Goal: Task Accomplishment & Management: Manage account settings

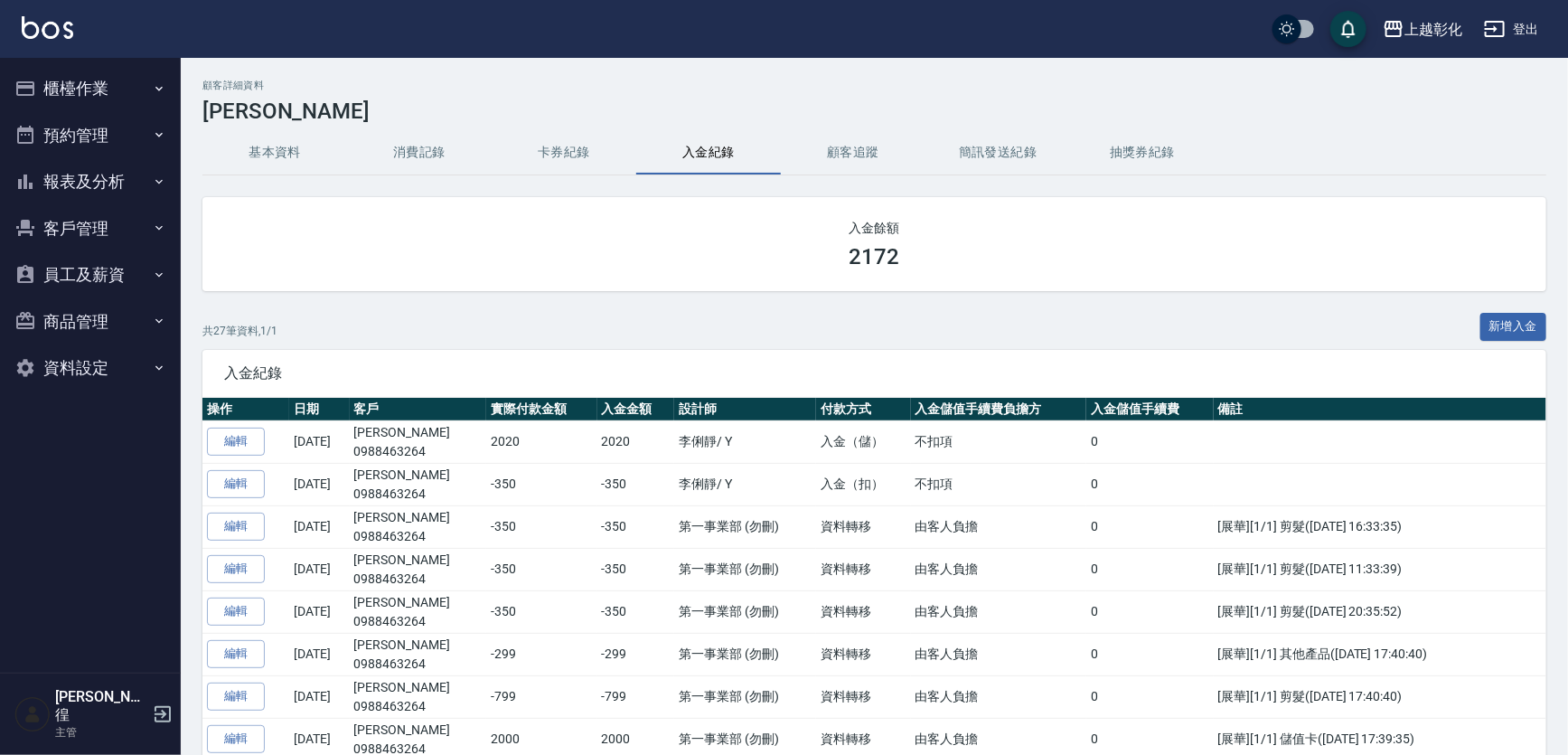
click at [127, 229] on button "客戶管理" at bounding box center [91, 228] width 167 height 47
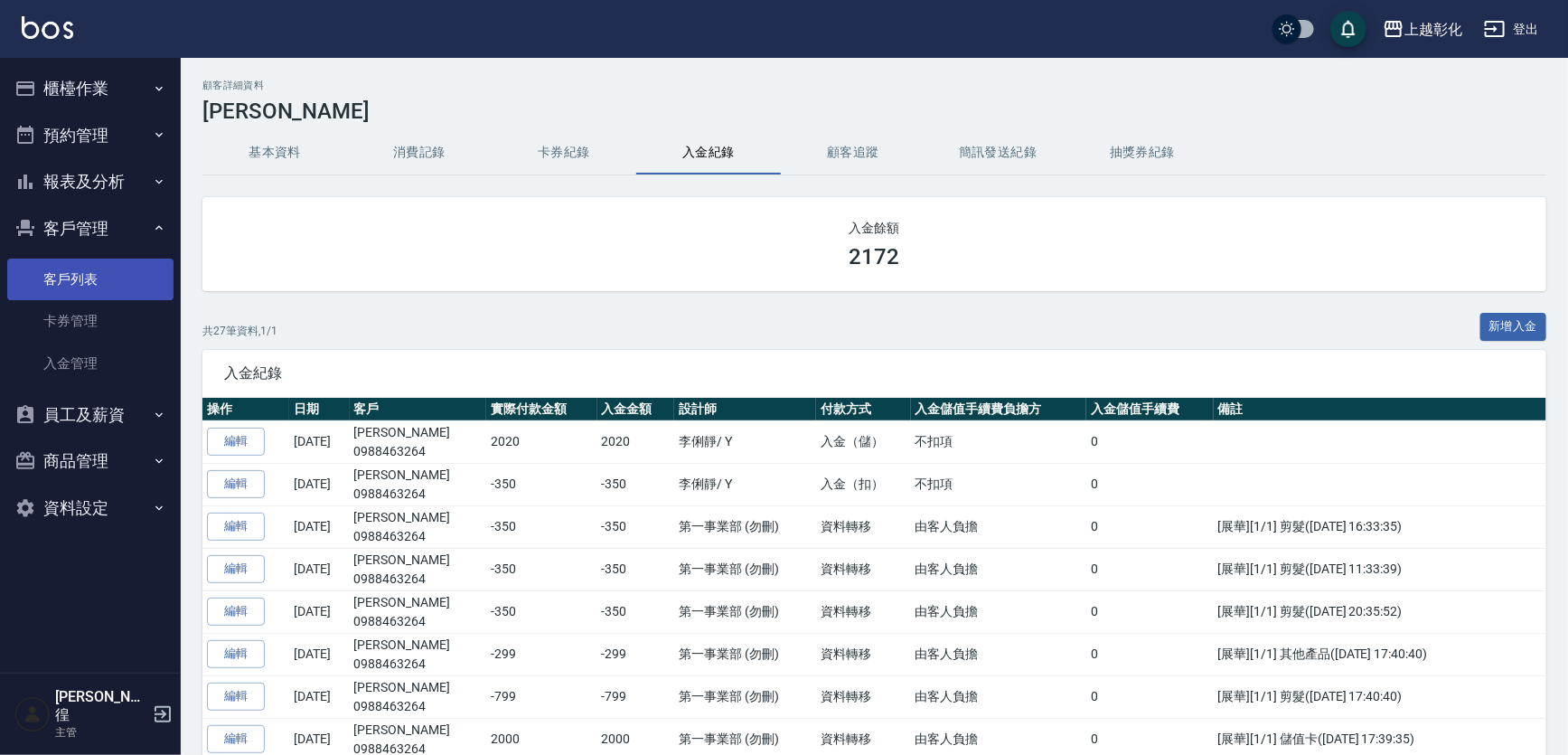
click at [110, 288] on link "客戶列表" at bounding box center [91, 279] width 167 height 41
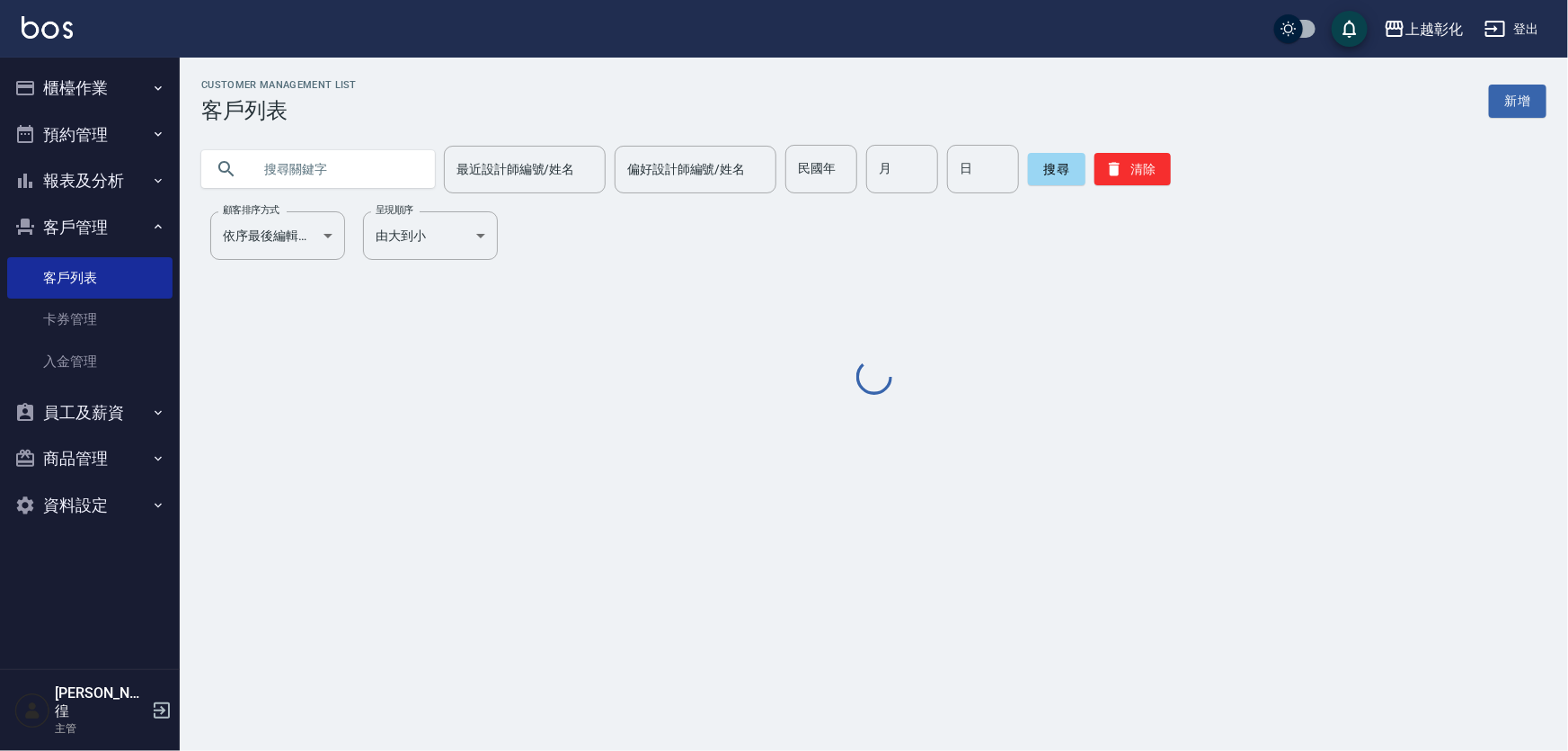
click at [340, 171] on input "text" at bounding box center [337, 169] width 169 height 48
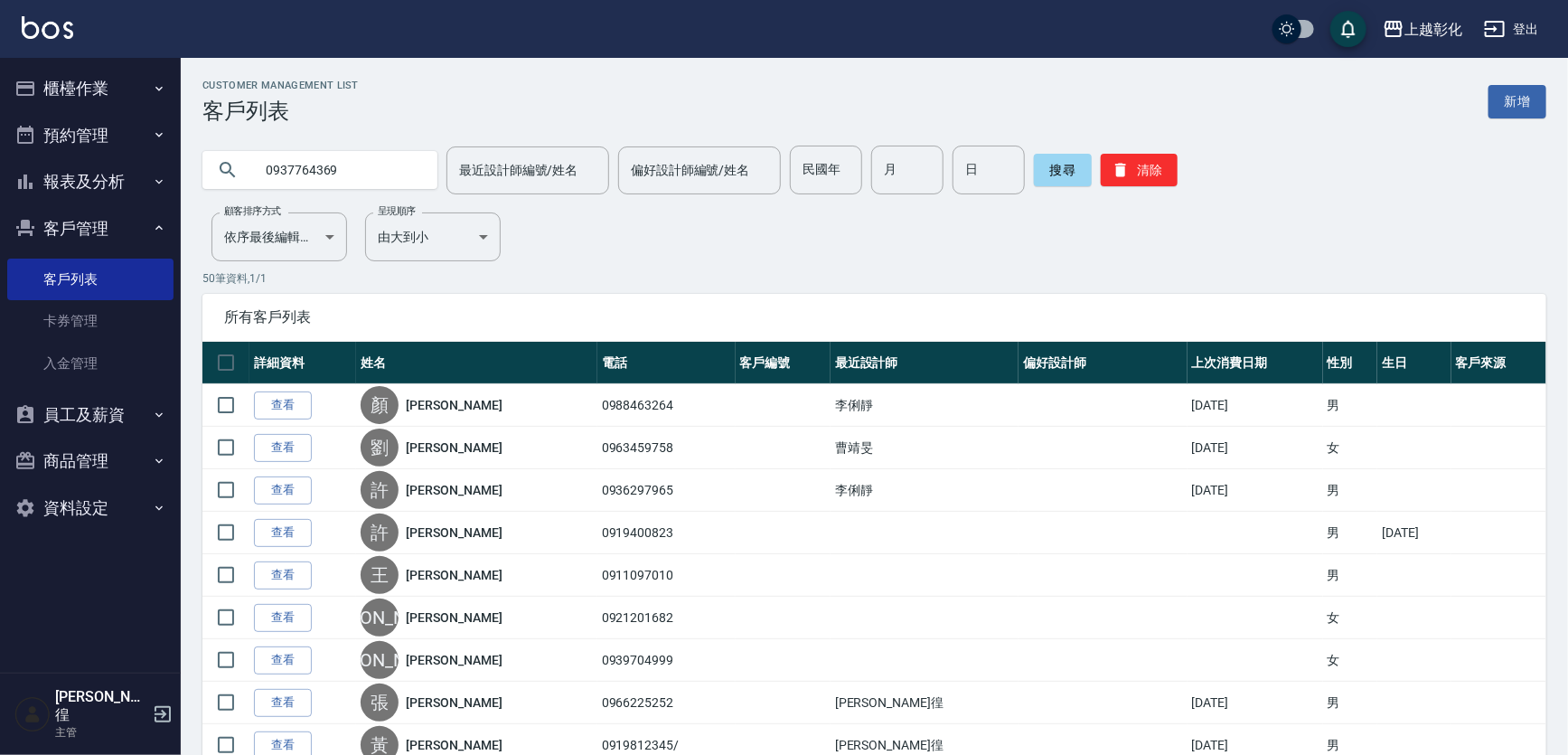
type input "0937764369"
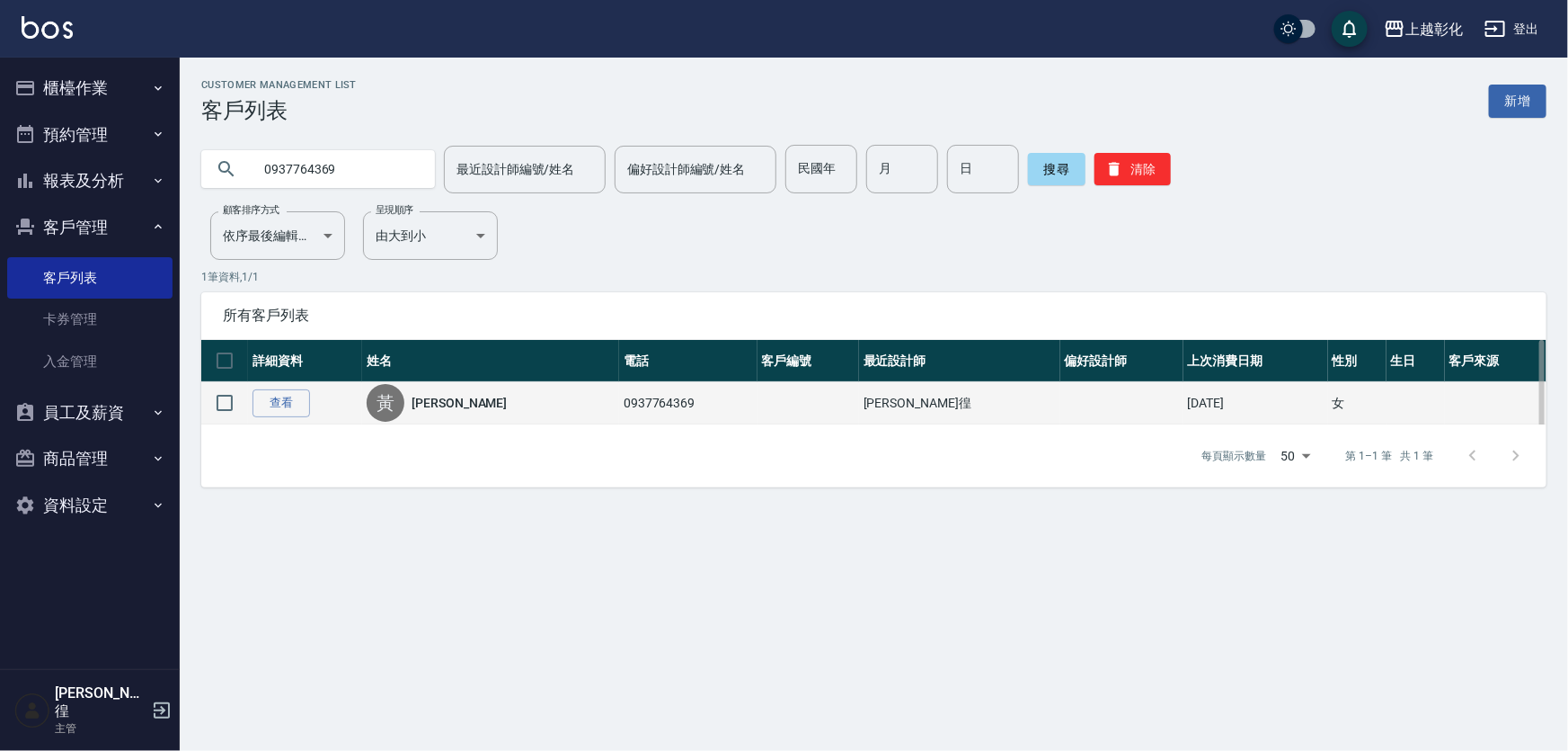
click at [634, 421] on td "0937764369" at bounding box center [688, 403] width 139 height 42
click at [619, 410] on td "0937764369" at bounding box center [688, 403] width 139 height 42
copy td "0937764369"
click at [272, 409] on link "查看" at bounding box center [282, 403] width 58 height 28
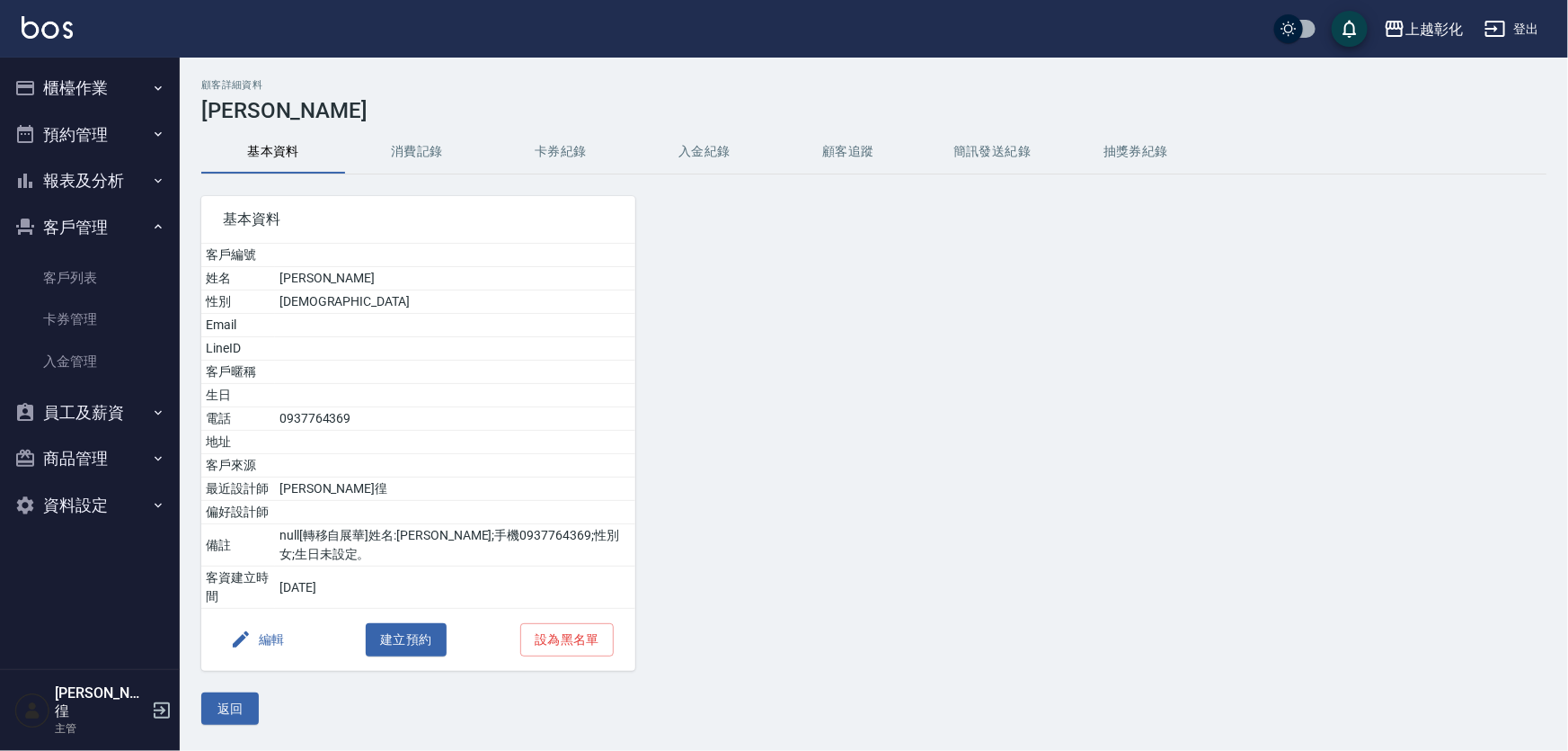
click at [559, 164] on button "卡券紀錄" at bounding box center [561, 152] width 144 height 43
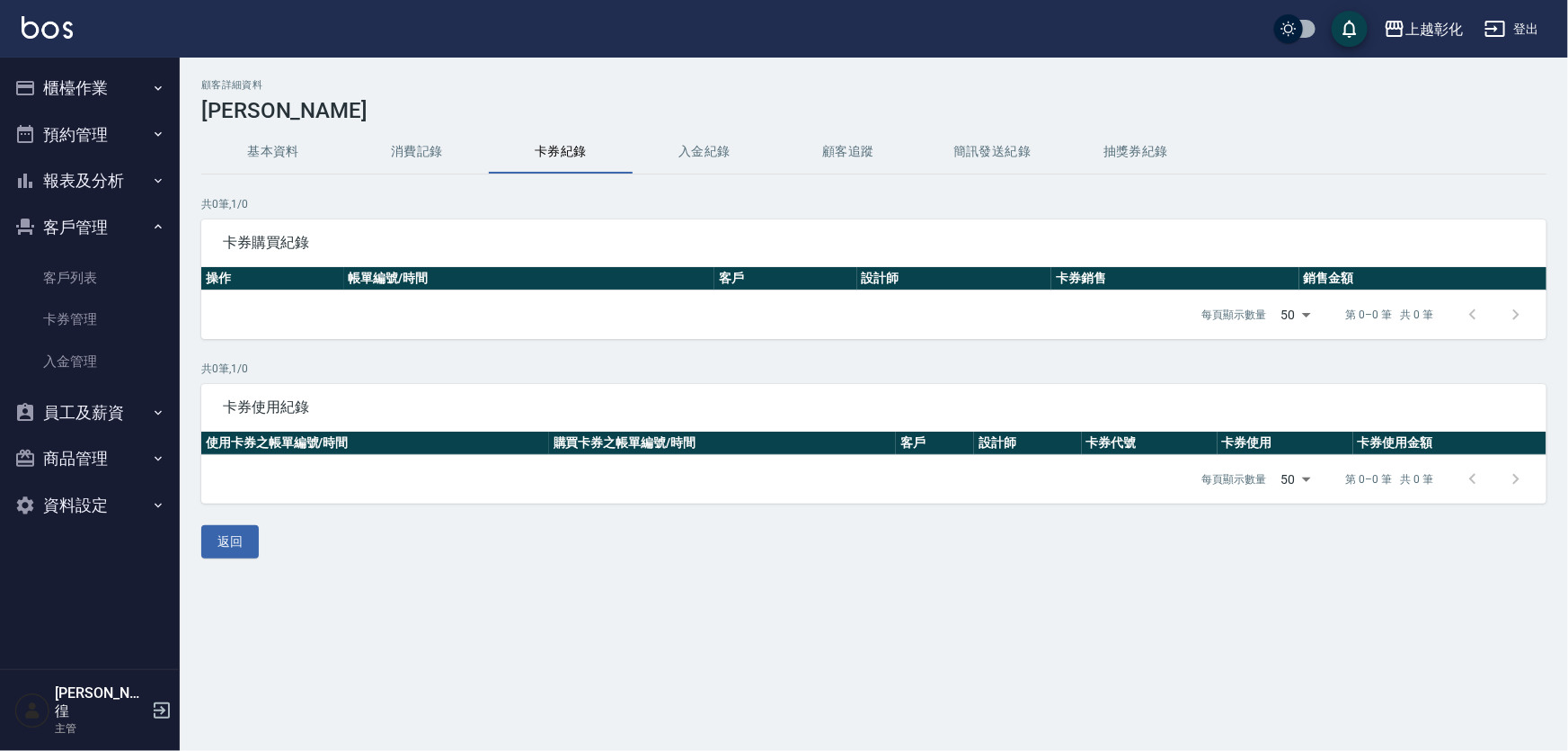
click at [683, 128] on div "顧客詳細資料 黃詩蘋 基本資料 消費記錄 卡券紀錄 入金紀錄 顧客追蹤 簡訊發送紀錄 抽獎券紀錄 共 0 筆, 1 / 0 卡券購買紀錄 操作 帳單編號/時間…" at bounding box center [873, 318] width 1389 height 479
click at [683, 132] on button "入金紀錄" at bounding box center [704, 152] width 144 height 43
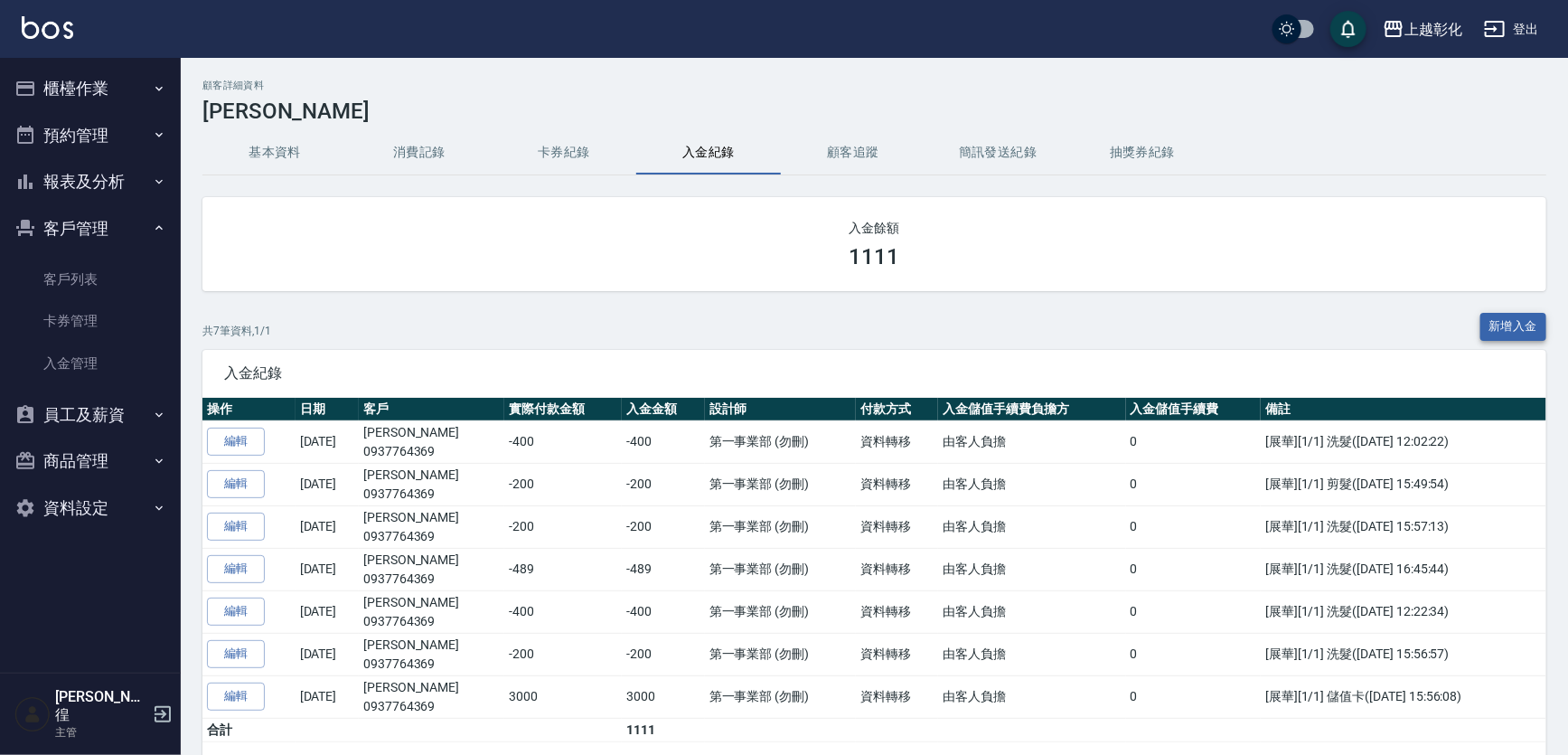
click at [1514, 325] on button "新增入金" at bounding box center [1515, 327] width 67 height 28
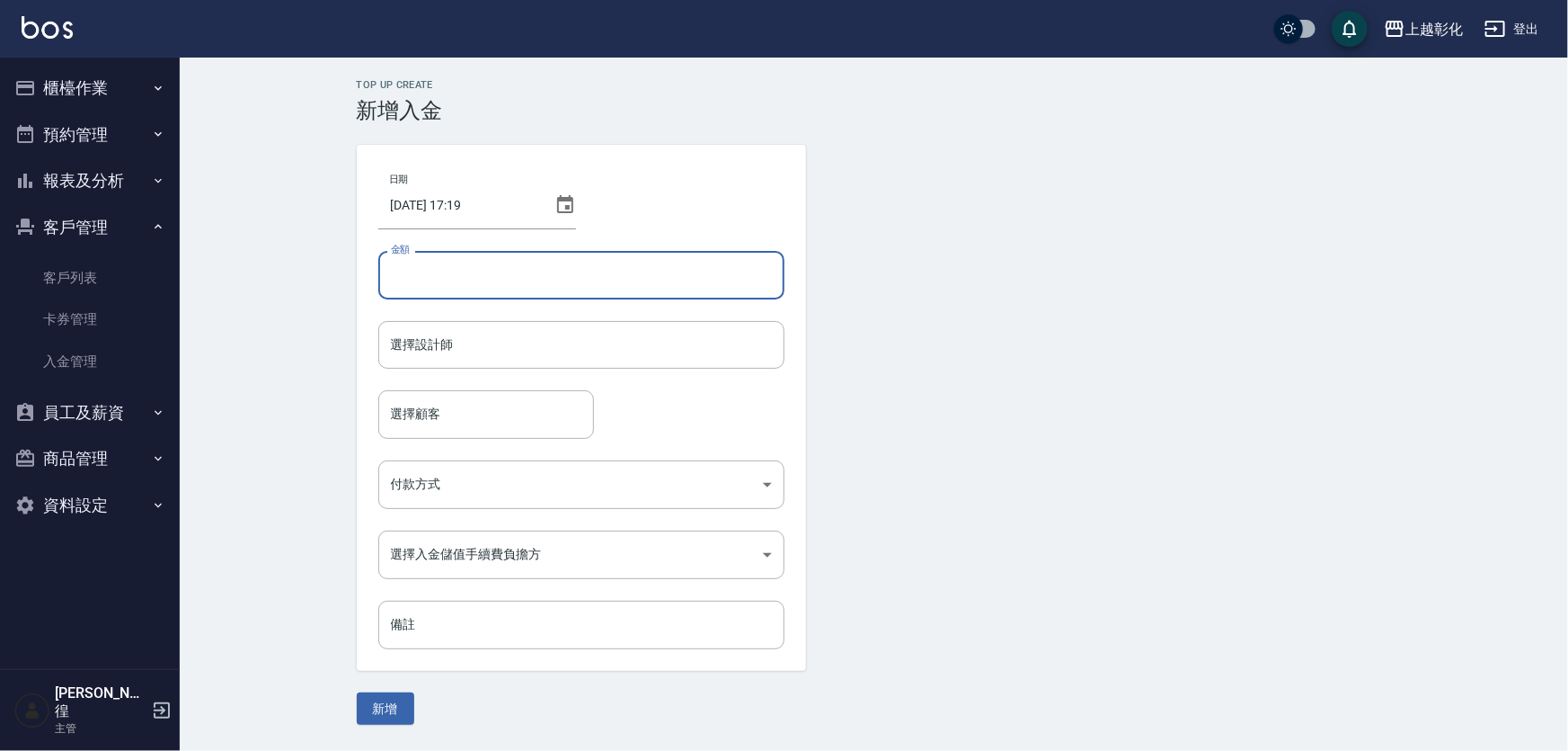
click at [525, 279] on input "金額" at bounding box center [581, 275] width 406 height 48
type input "-200"
click at [520, 357] on input "選擇設計師" at bounding box center [580, 345] width 390 height 32
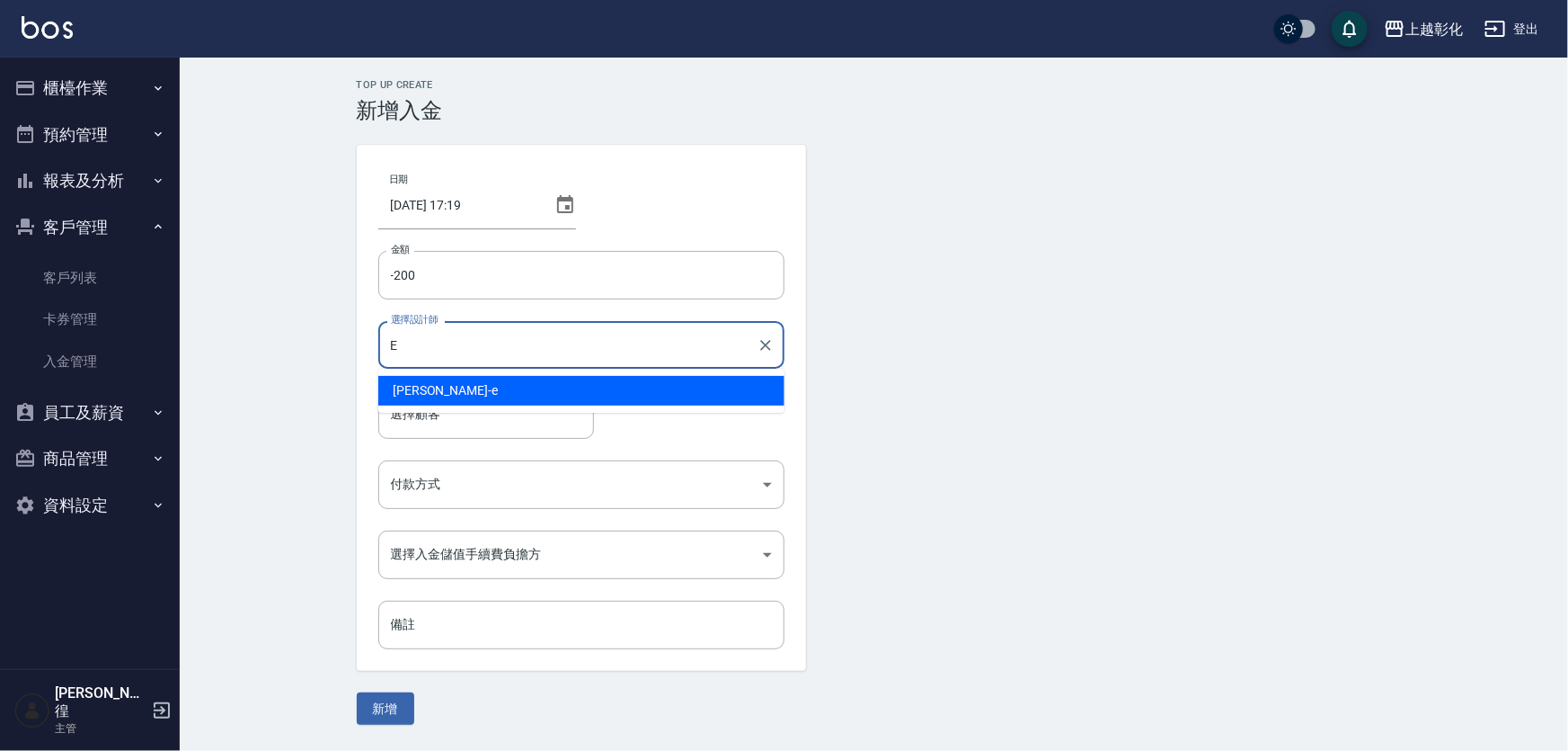
click at [494, 390] on div "allen -e" at bounding box center [581, 391] width 406 height 30
type input "[PERSON_NAME]-e"
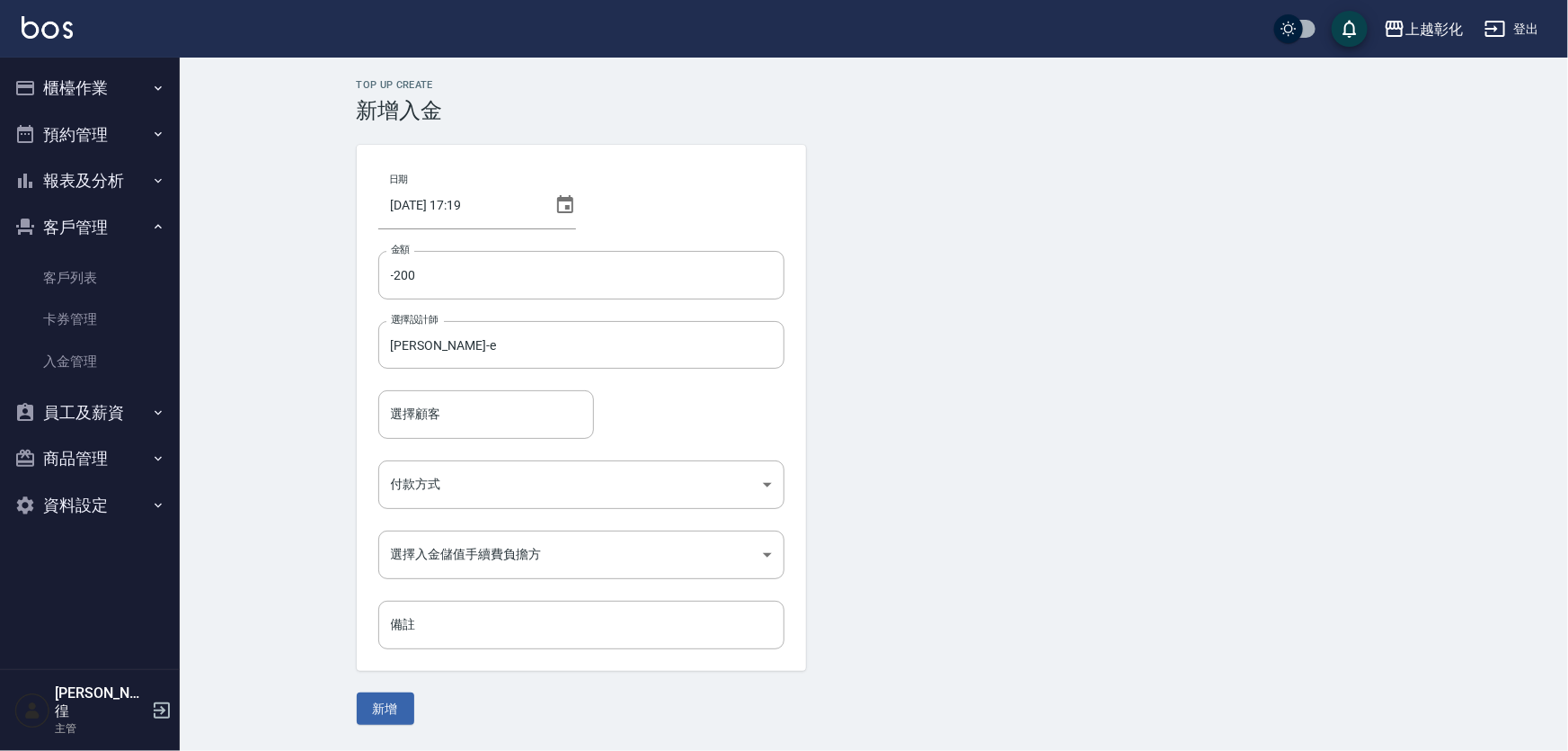
click at [485, 442] on div "日期 2025/08/23 17:19 金額 -200 金額 選擇設計師 allen-e 選擇設計師 選擇顧客 選擇顧客 付款方式 ​ 付款方式 選擇入金儲值…" at bounding box center [581, 408] width 449 height 526
click at [496, 426] on input "選擇顧客" at bounding box center [485, 414] width 200 height 32
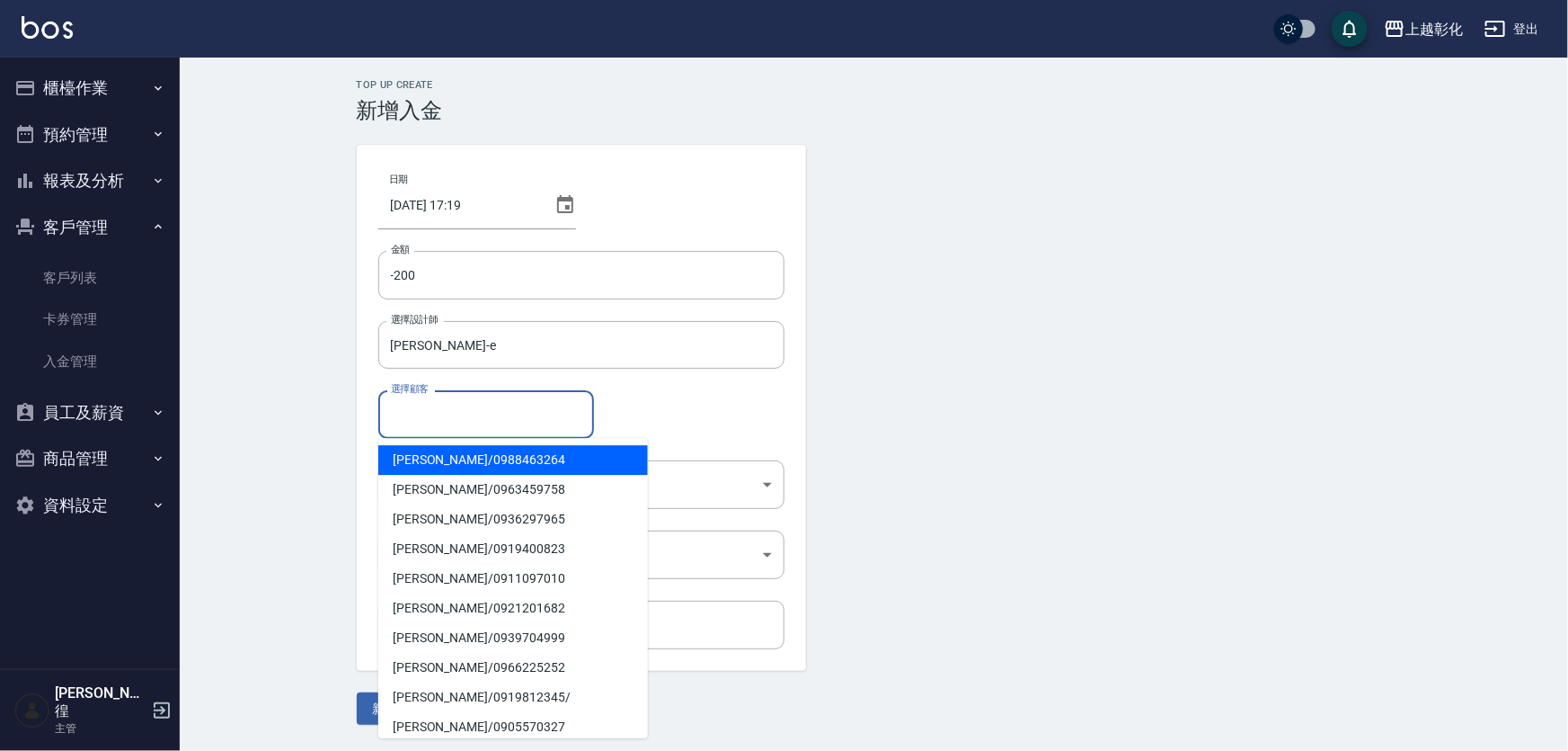
paste input "0937764369"
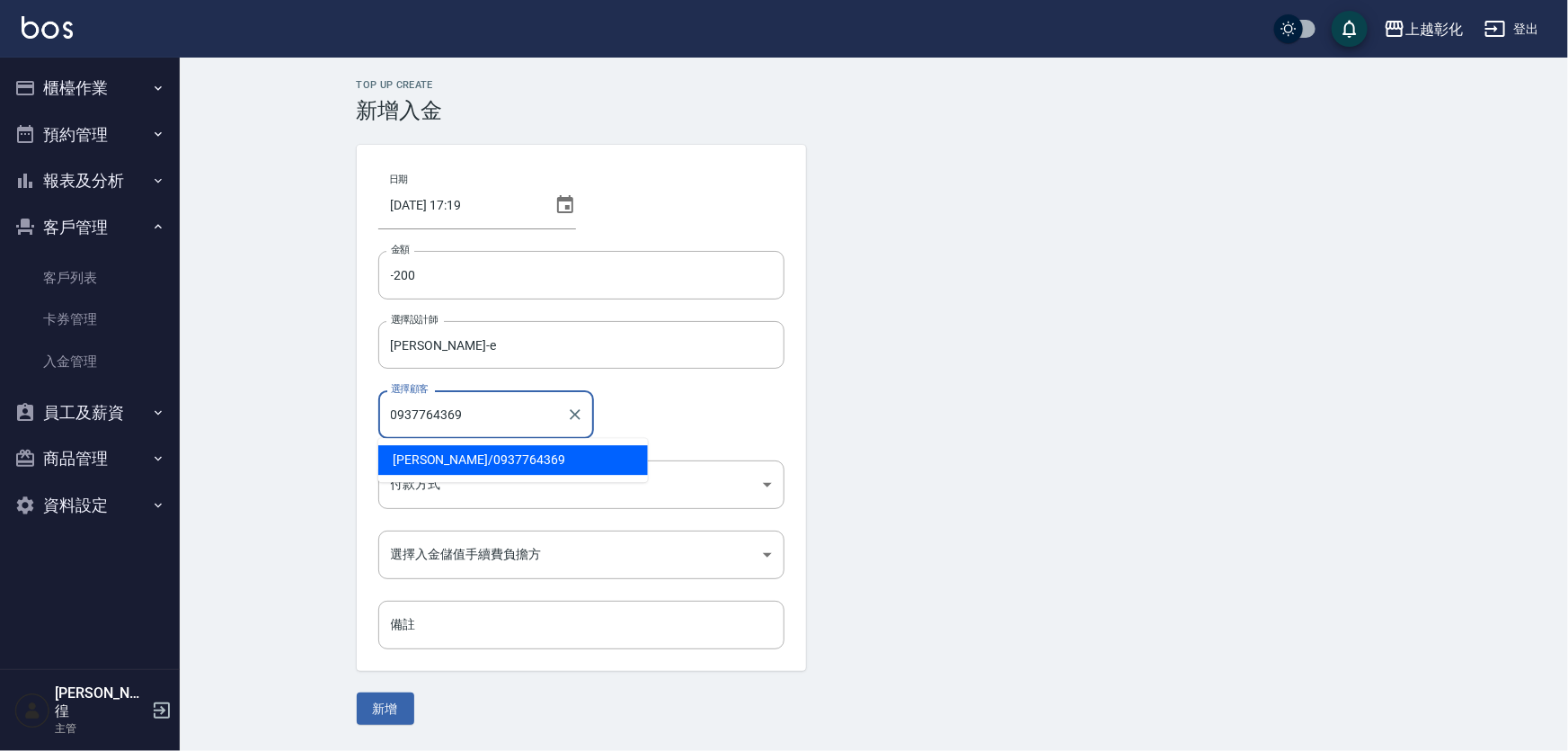
click at [480, 463] on span "黃詩蘋 / 0937764369" at bounding box center [513, 460] width 270 height 30
type input "黃詩蘋/0937764369"
click at [466, 488] on body "上越彰化 登出 櫃檯作業 打帳單 帳單列表 現金收支登錄 材料自購登錄 每日結帳 排班表 現場電腦打卡 預約管理 預約管理 單日預約紀錄 單週預約紀錄 報表及…" at bounding box center [784, 375] width 1568 height 751
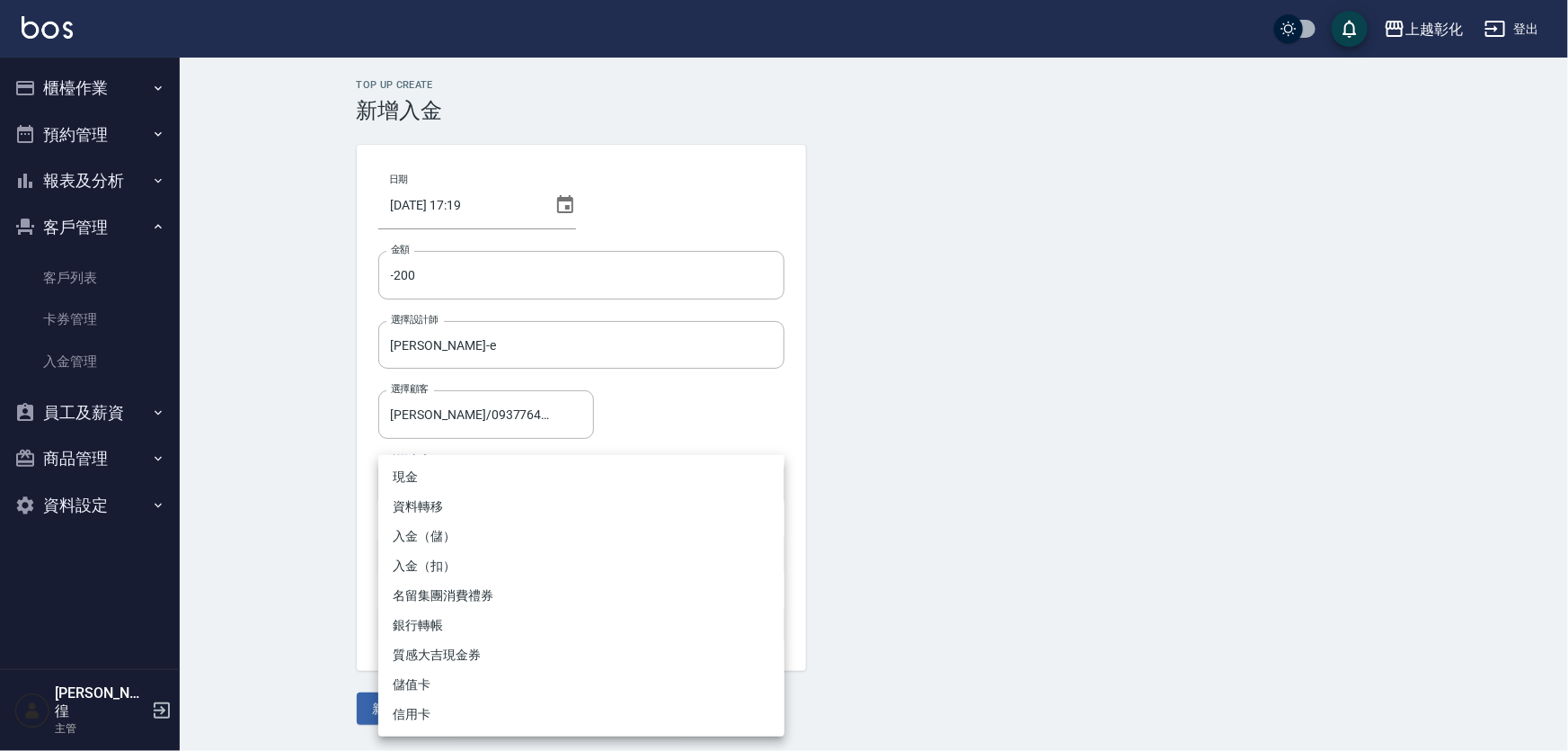
click at [449, 557] on li "入金（扣）" at bounding box center [581, 566] width 406 height 30
type input "入金（扣）"
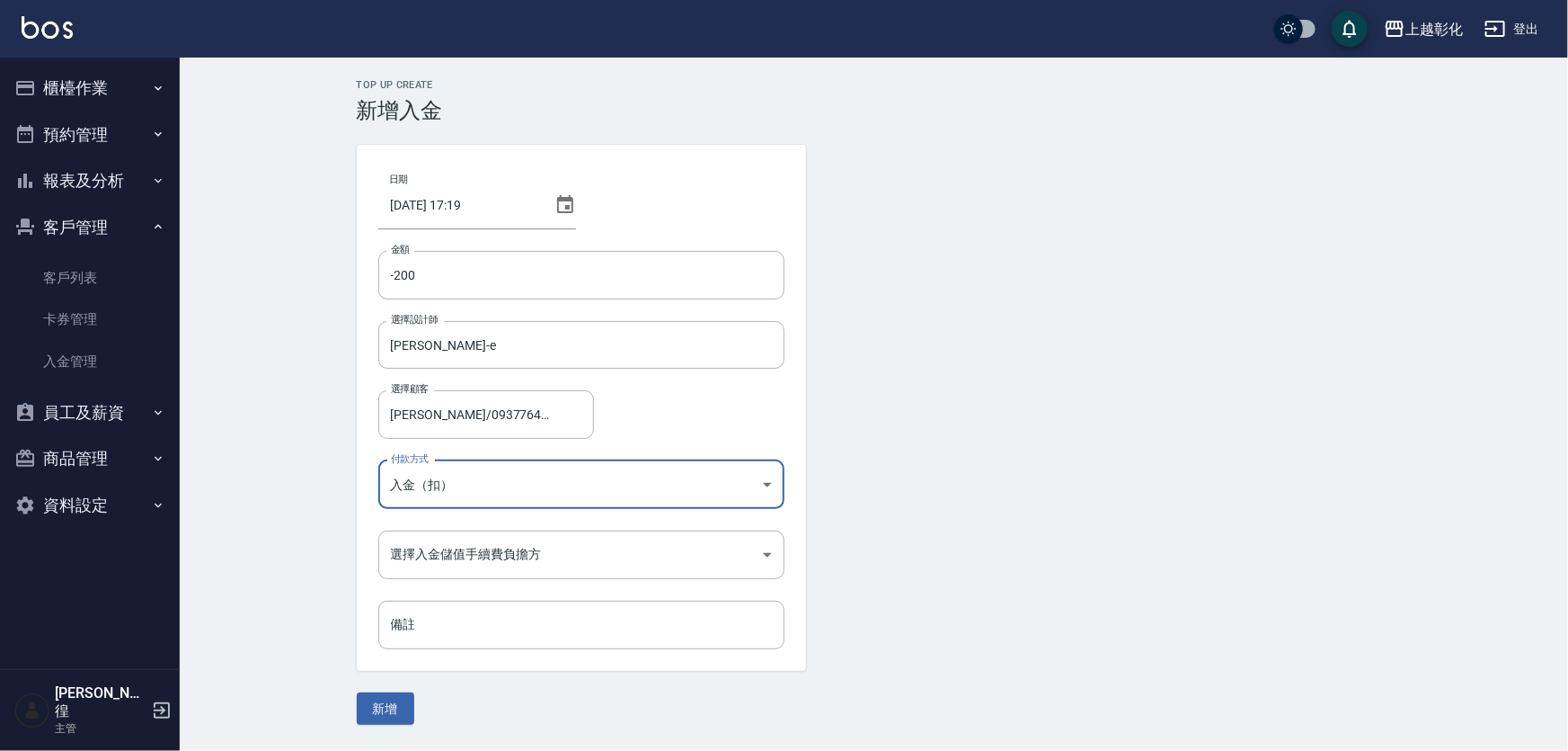
click at [443, 555] on body "上越彰化 登出 櫃檯作業 打帳單 帳單列表 現金收支登錄 材料自購登錄 每日結帳 排班表 現場電腦打卡 預約管理 預約管理 單日預約紀錄 單週預約紀錄 報表及…" at bounding box center [784, 375] width 1568 height 751
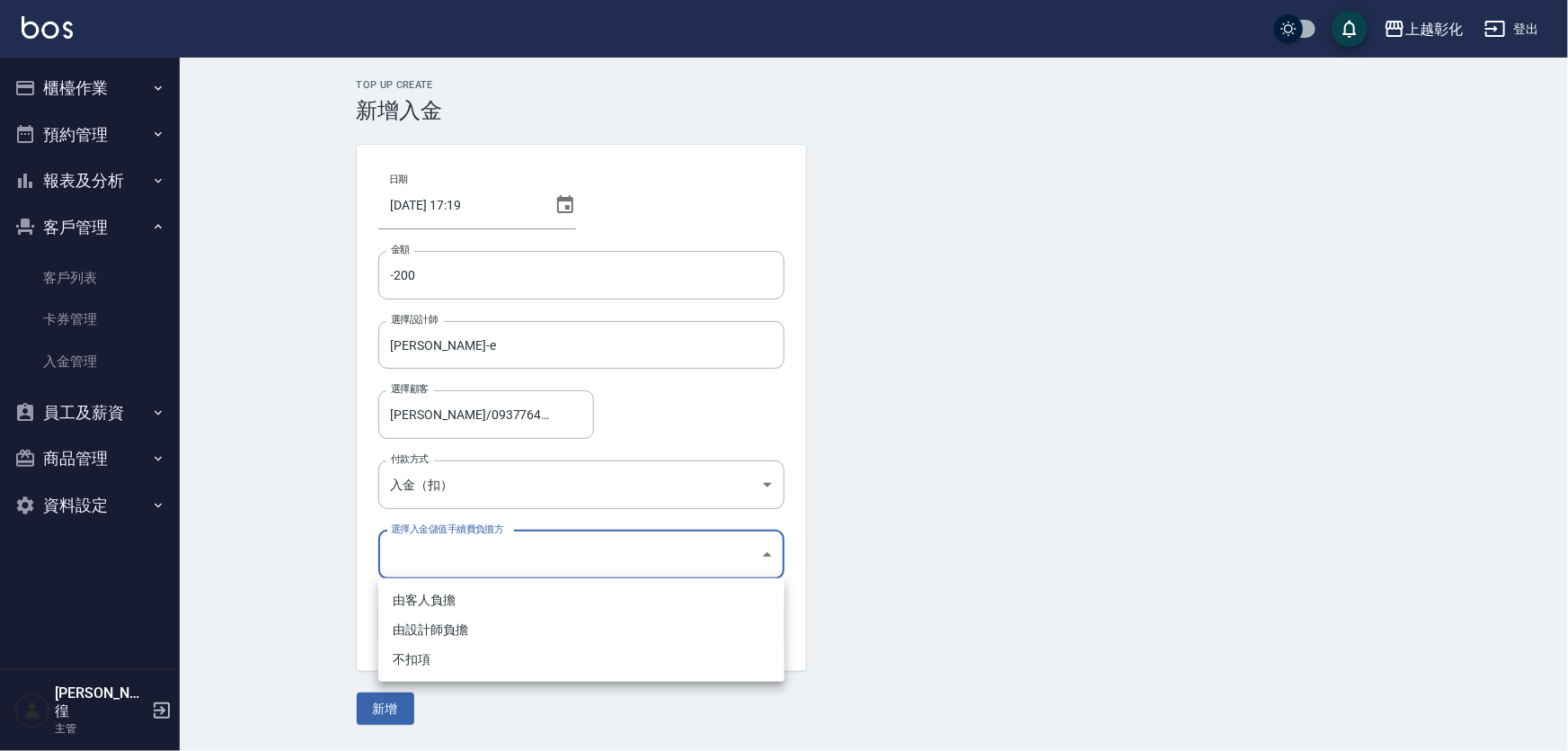
click at [419, 661] on li "不扣項" at bounding box center [581, 660] width 406 height 30
type input "WITHOUTHANDLINGFEE"
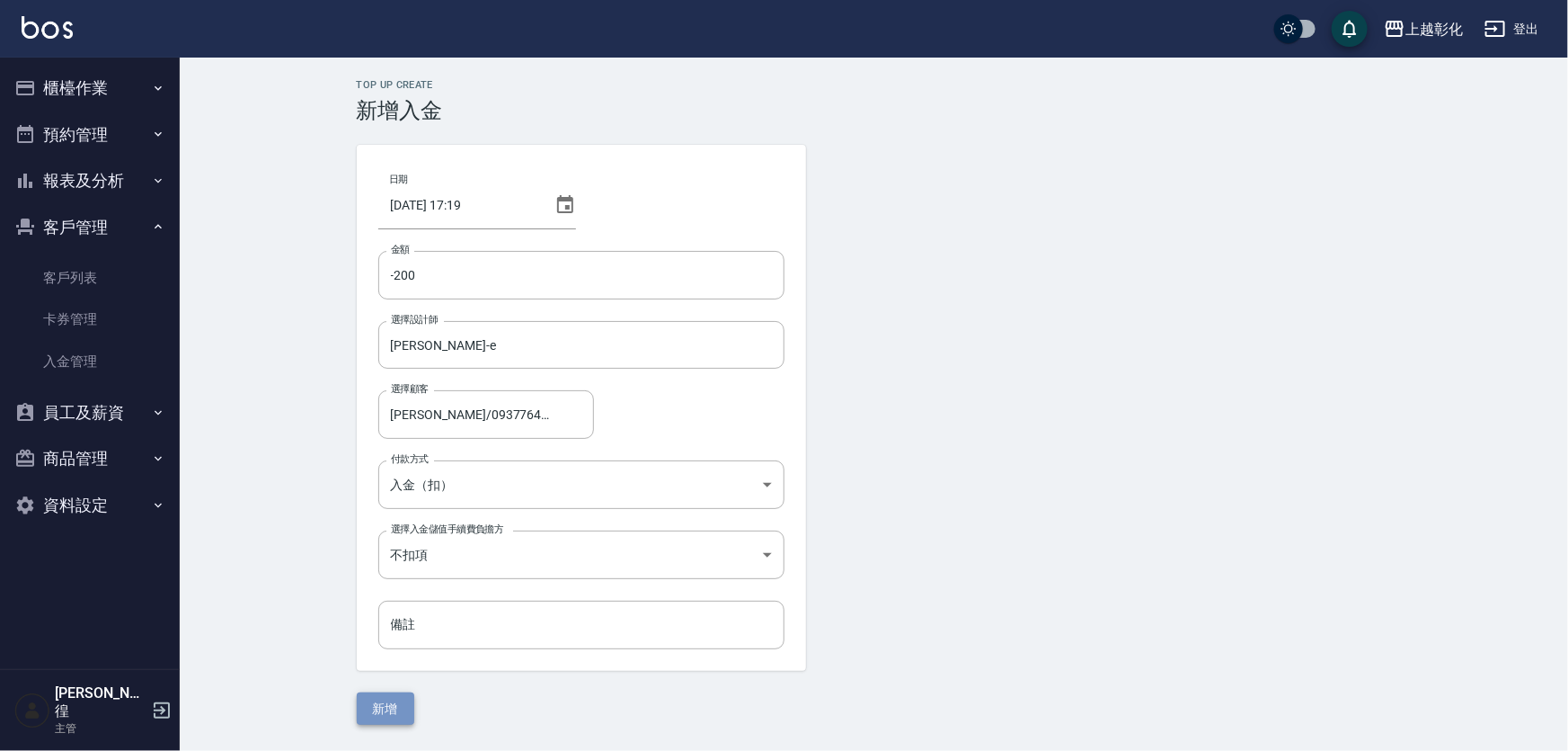
click at [392, 710] on button "新增" at bounding box center [386, 709] width 58 height 34
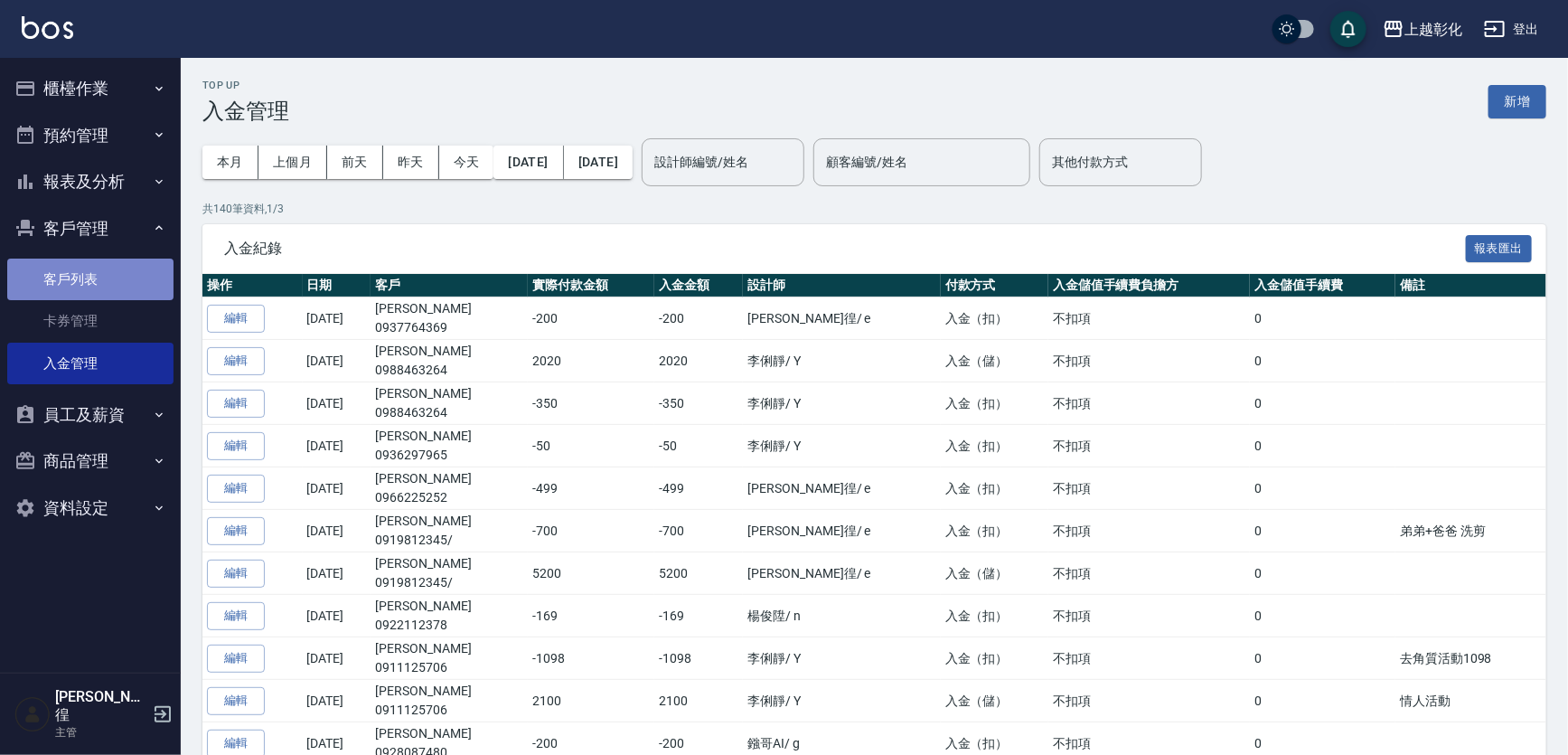
click at [90, 282] on link "客戶列表" at bounding box center [91, 279] width 167 height 41
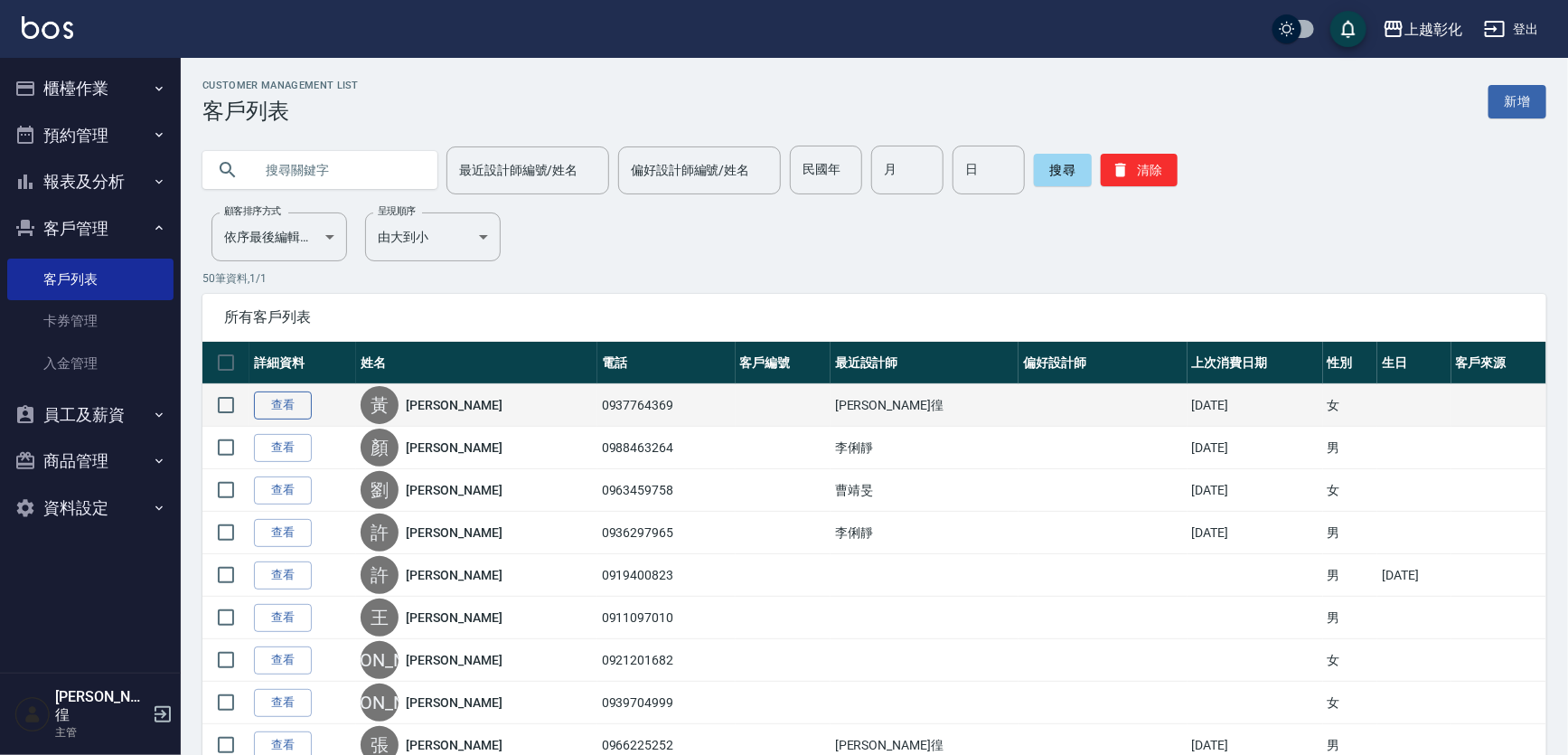
click at [283, 404] on link "查看" at bounding box center [283, 405] width 58 height 28
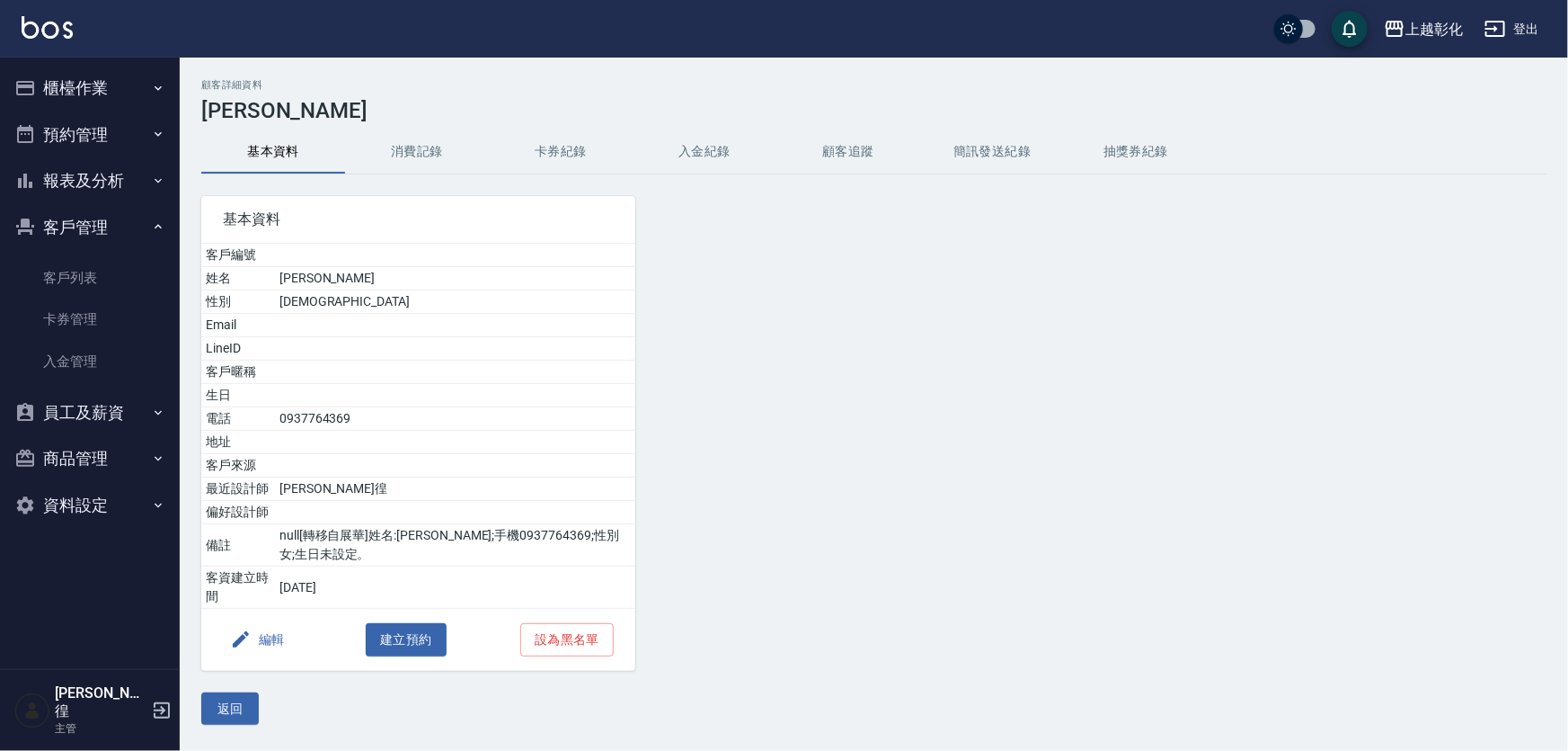
click at [704, 128] on div "顧客詳細資料 黃詩蘋 基本資料 消費記錄 卡券紀錄 入金紀錄 顧客追蹤 簡訊發送紀錄 抽獎券紀錄 基本資料 客戶編號 姓名 黃詩蘋 性別 FEMALE Ema…" at bounding box center [873, 402] width 1389 height 646
click at [702, 153] on button "入金紀錄" at bounding box center [704, 152] width 144 height 43
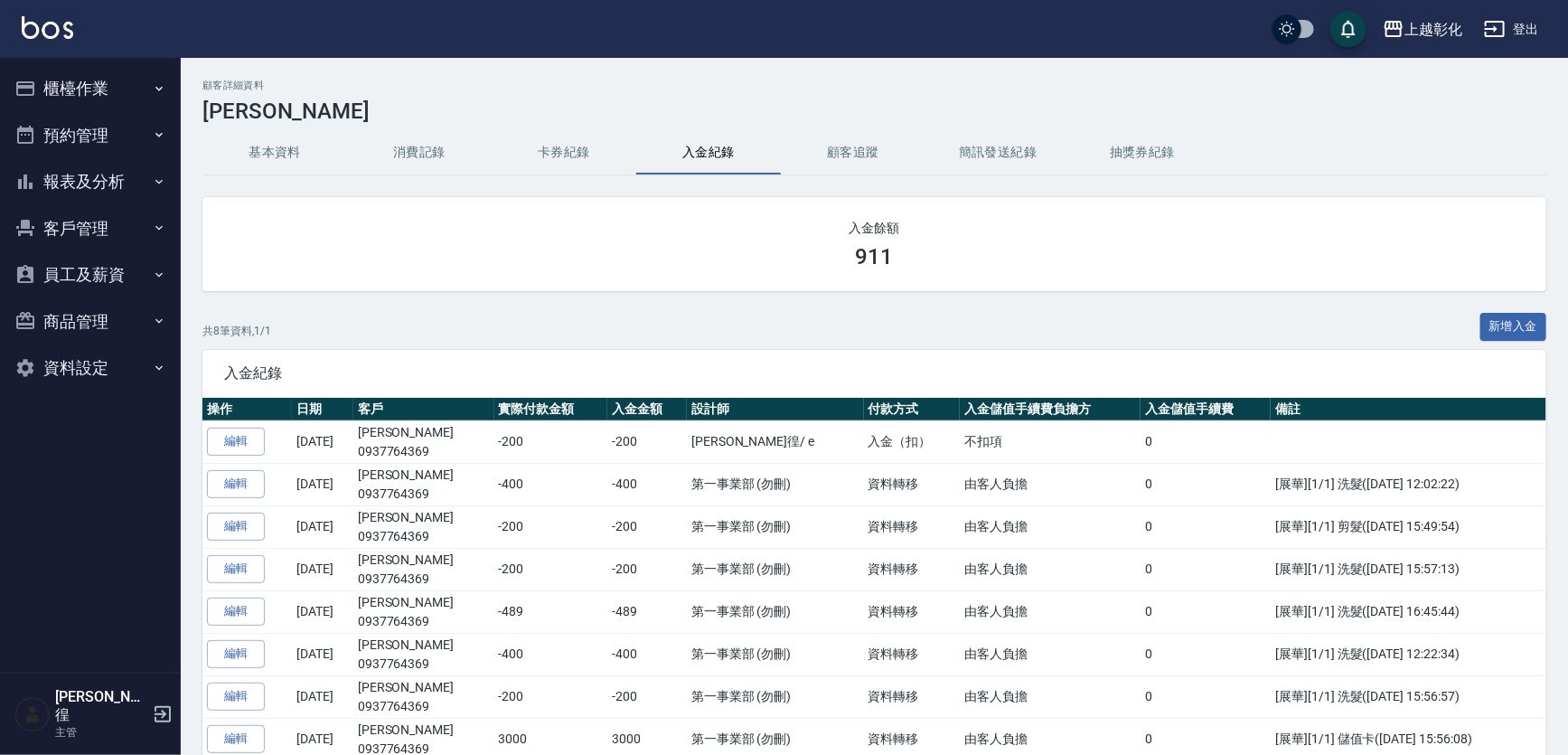
click at [114, 205] on button "客戶管理" at bounding box center [91, 228] width 167 height 47
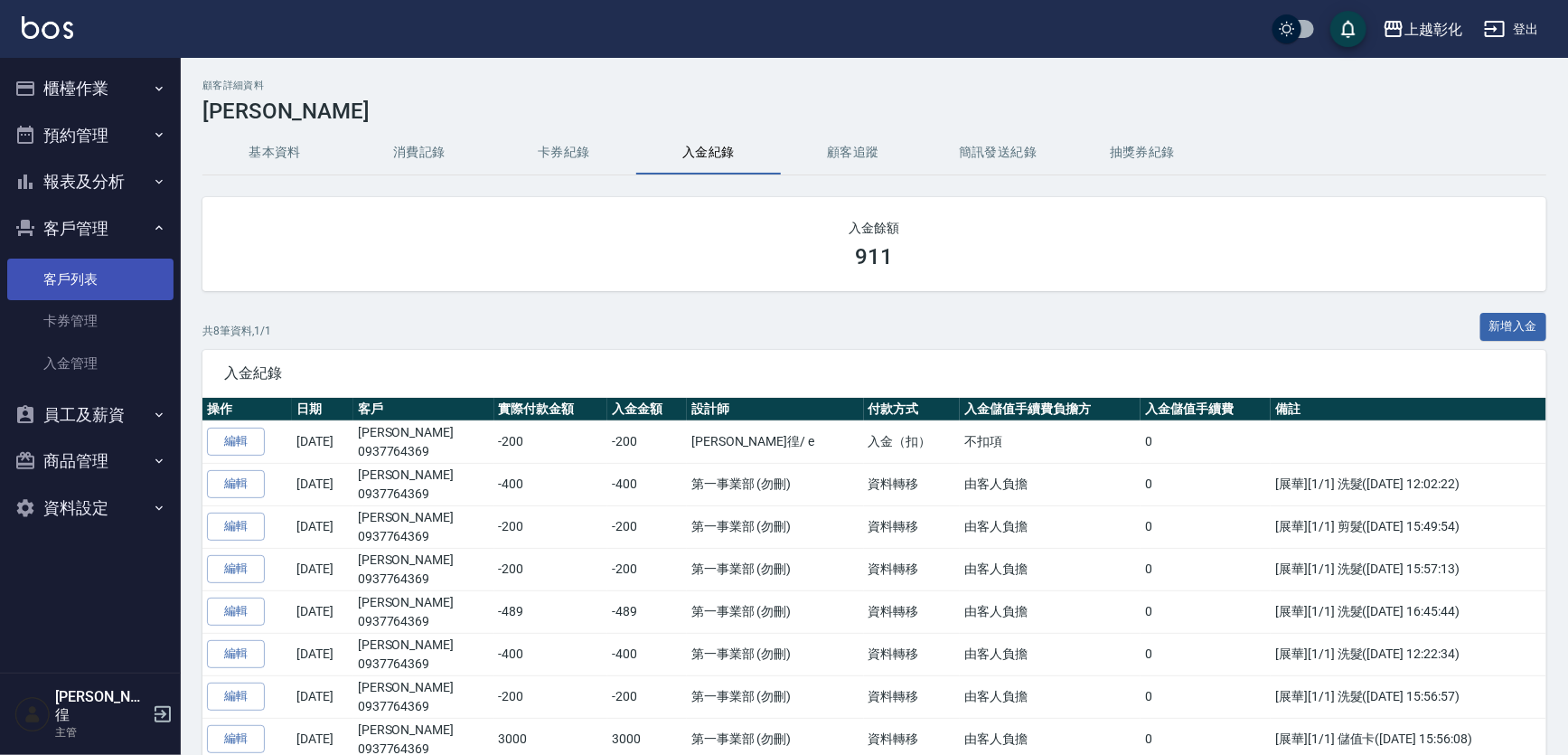
click at [91, 280] on link "客戶列表" at bounding box center [91, 279] width 167 height 41
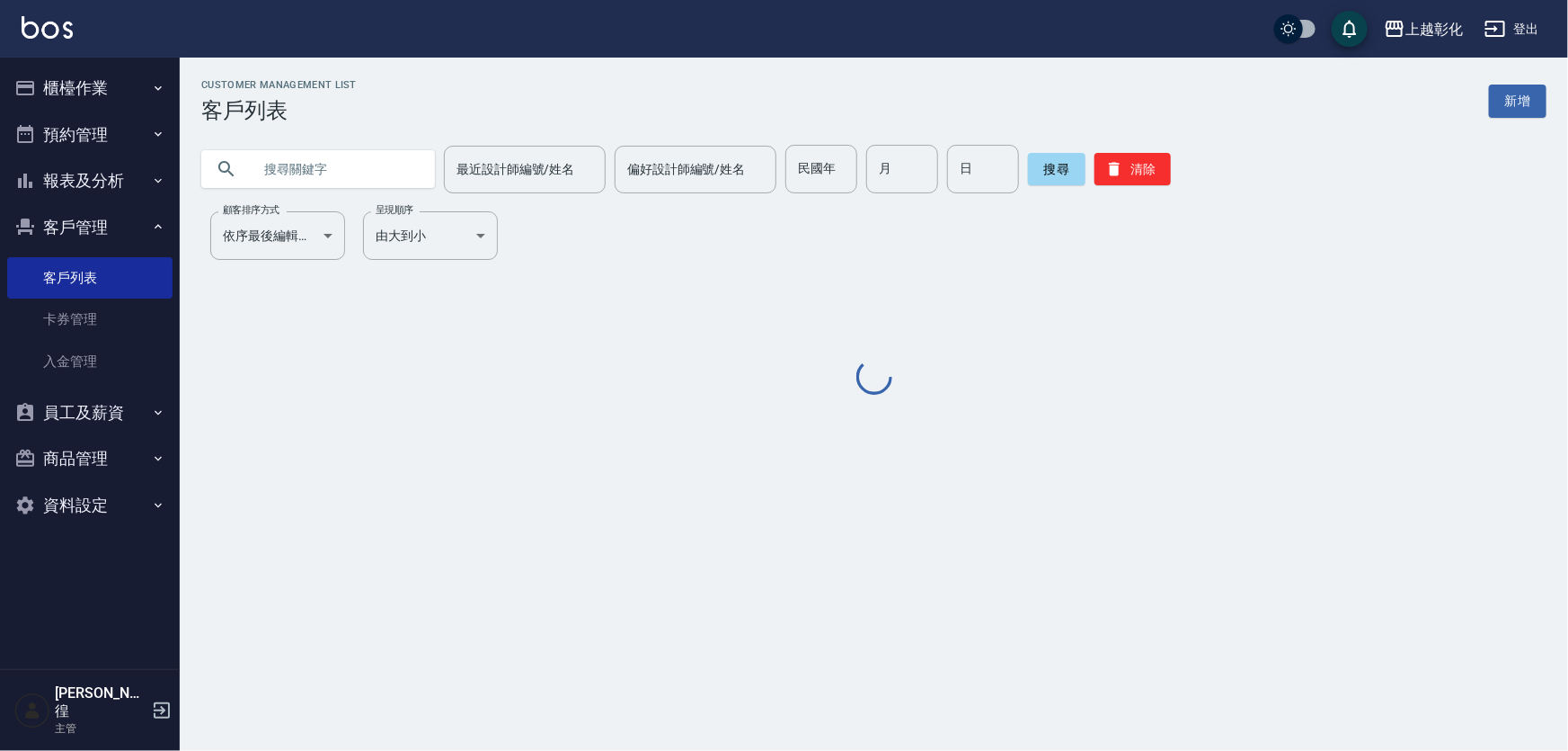
click at [379, 173] on input "text" at bounding box center [337, 169] width 169 height 48
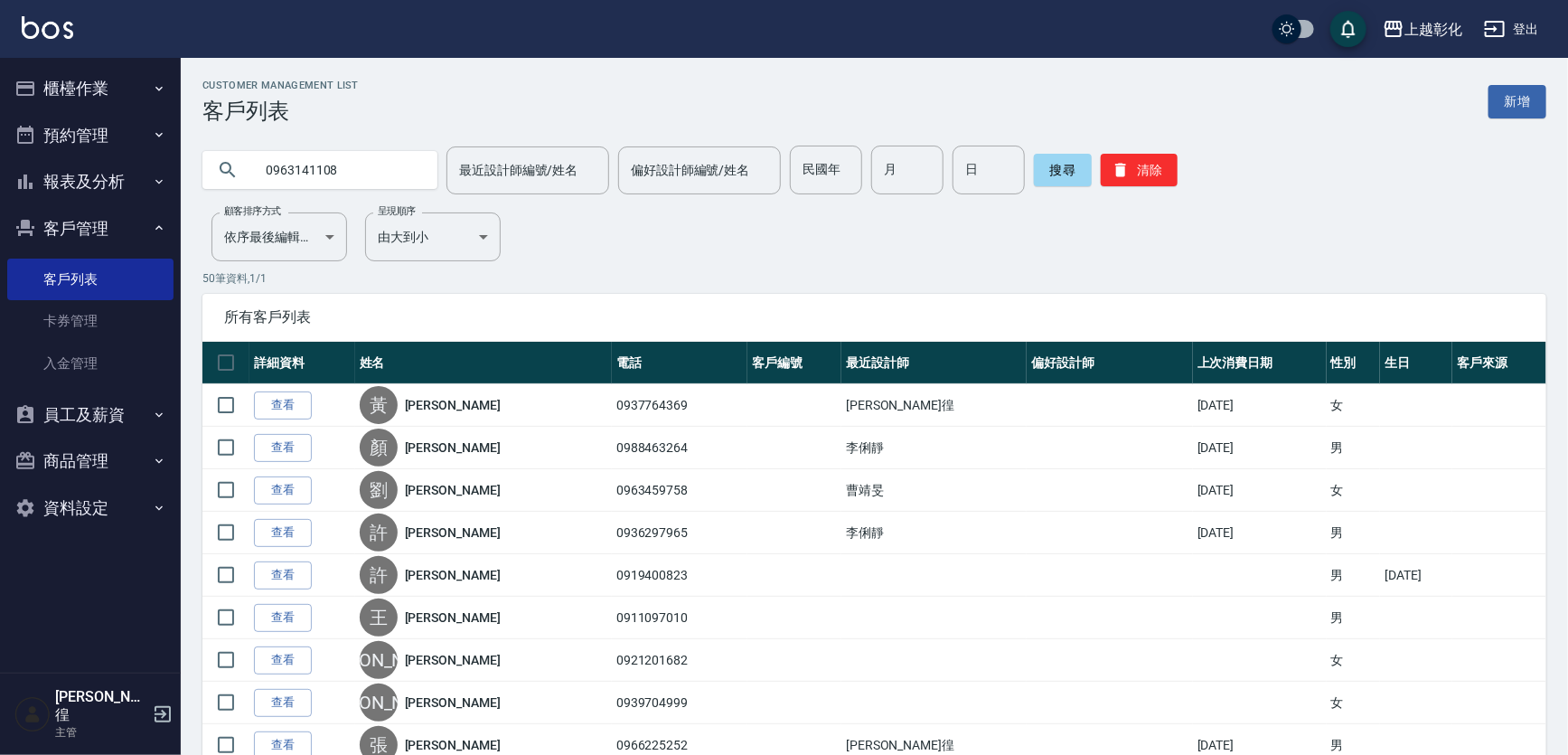
type input "0963141108"
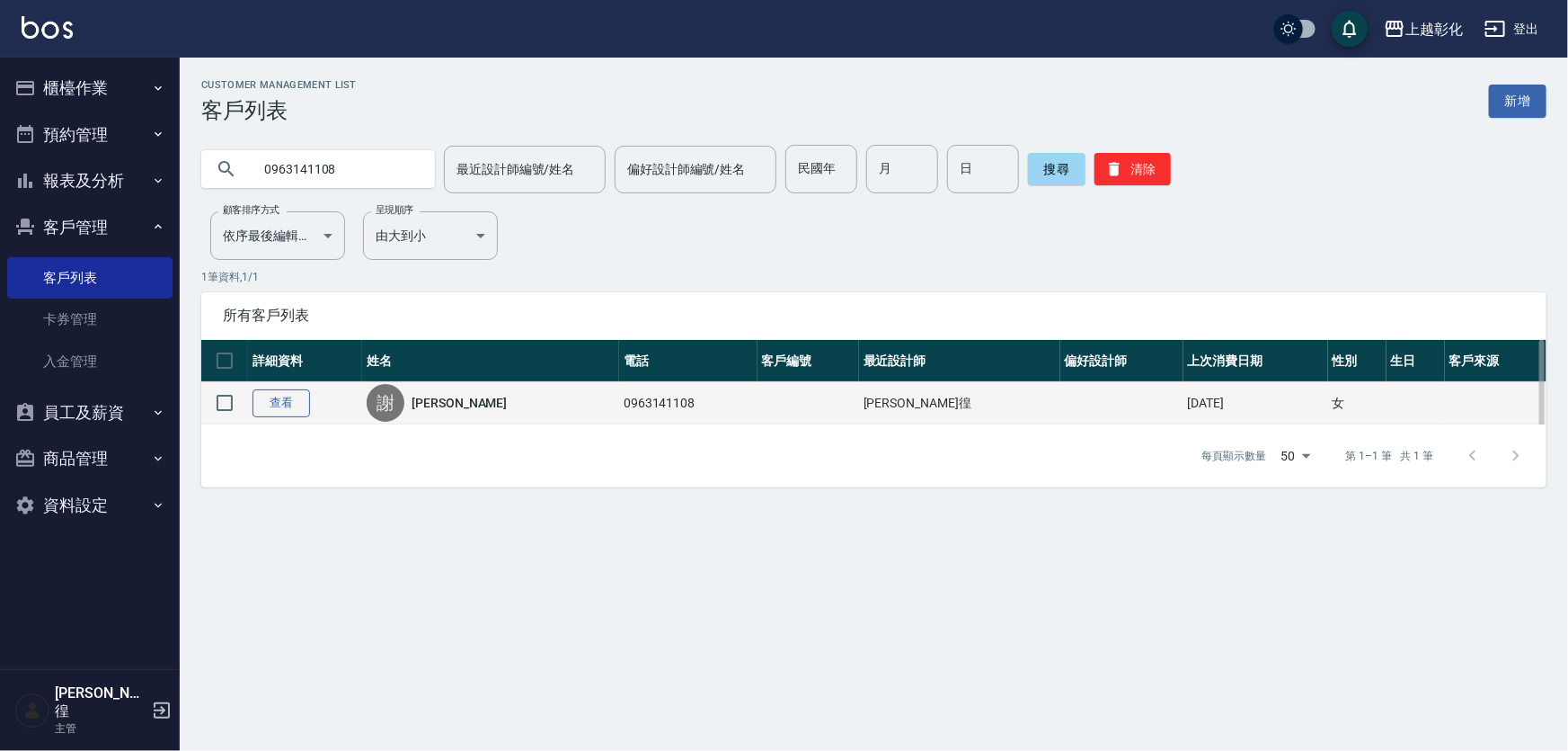
click at [292, 413] on link "查看" at bounding box center [282, 403] width 58 height 28
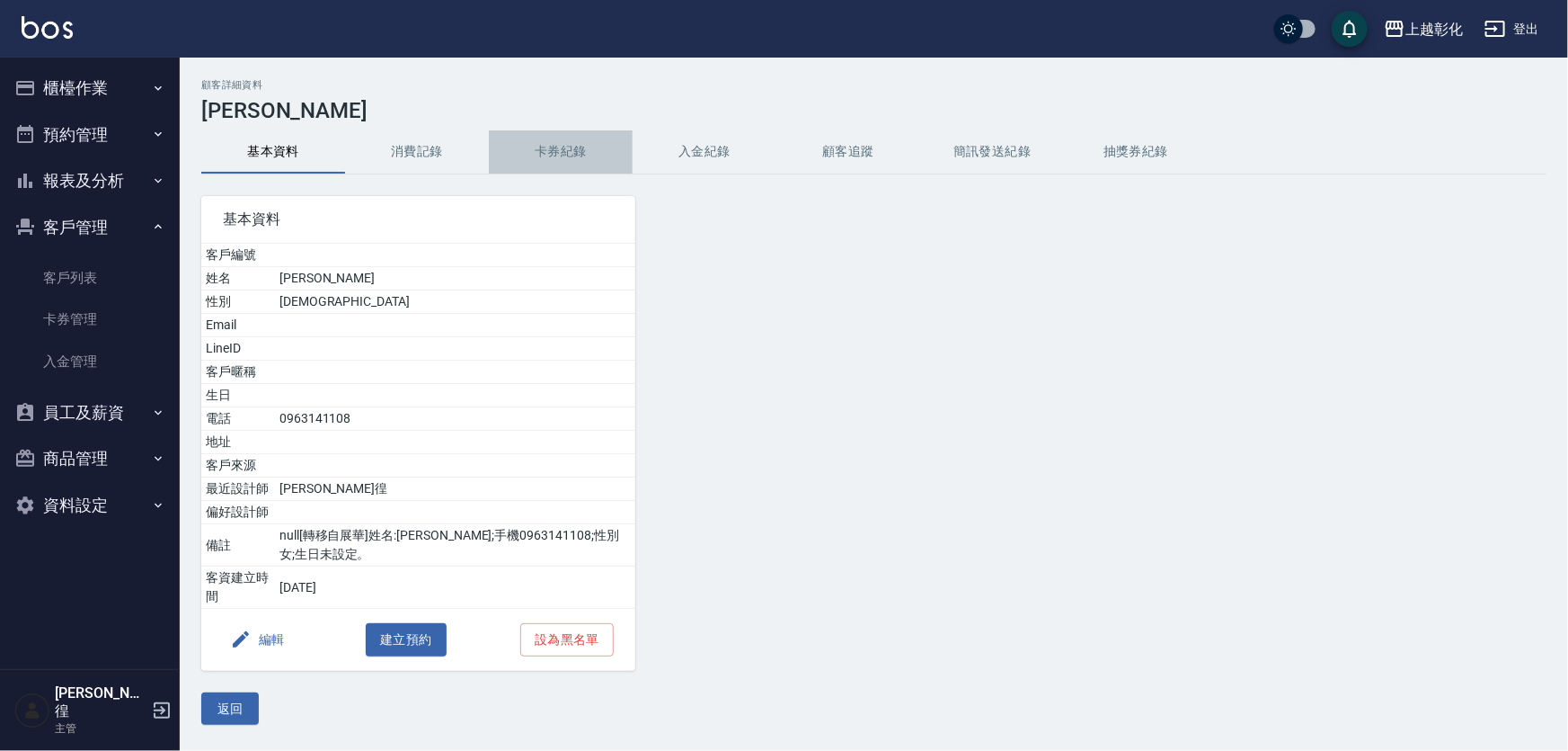
drag, startPoint x: 618, startPoint y: 154, endPoint x: 637, endPoint y: 154, distance: 19.0
click at [618, 154] on button "卡券紀錄" at bounding box center [561, 152] width 144 height 43
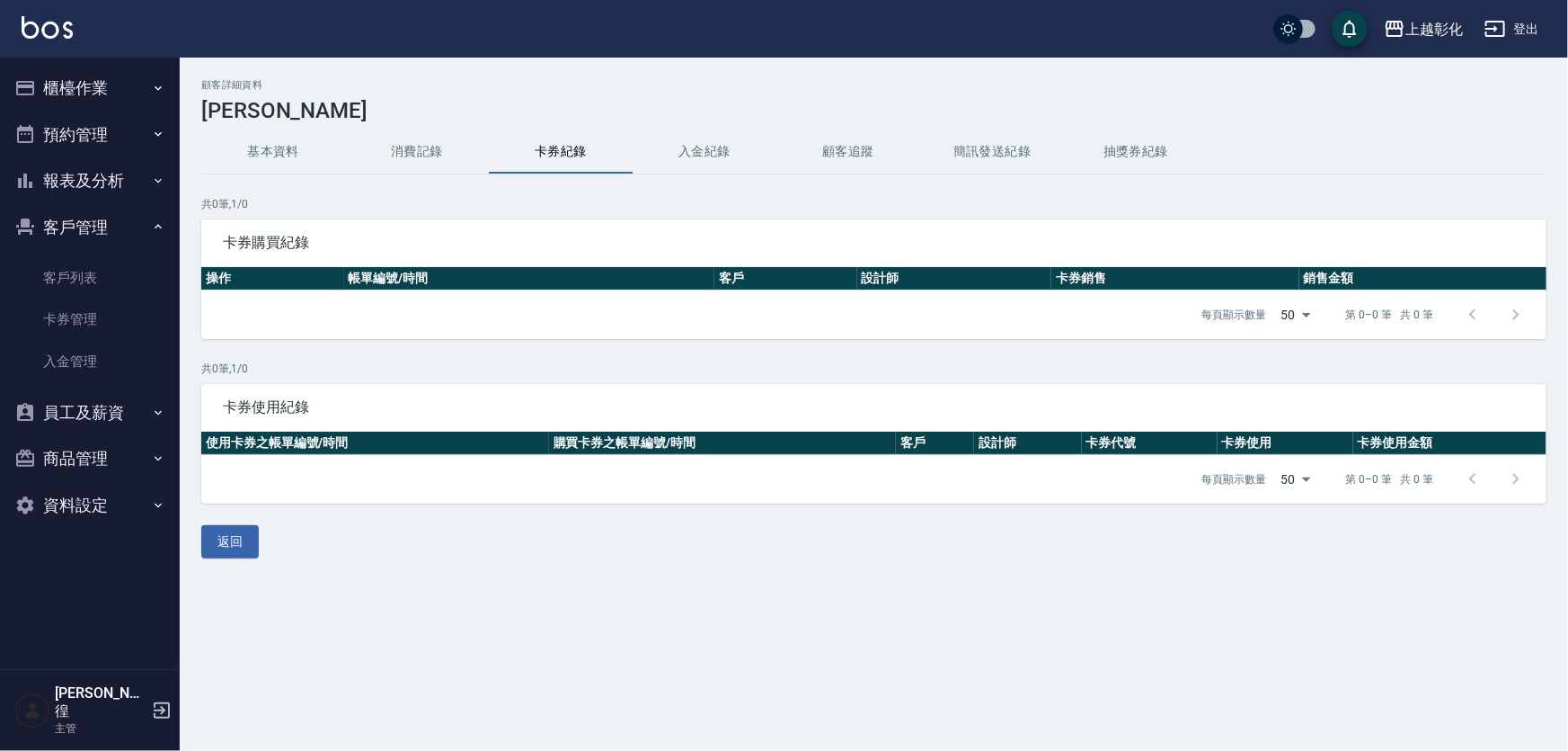
click at [673, 152] on button "入金紀錄" at bounding box center [704, 152] width 144 height 43
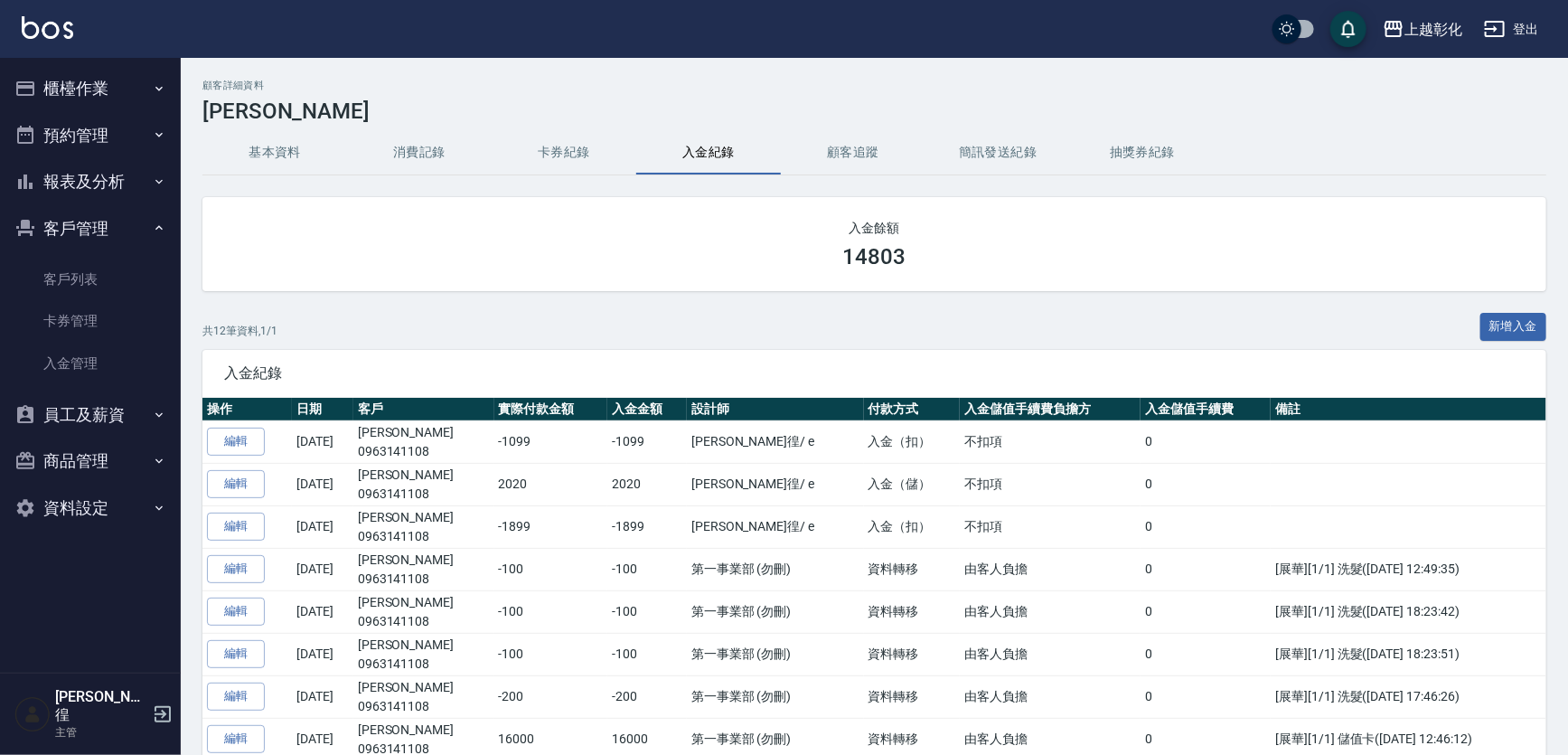
click at [1482, 309] on div "入金餘額 14803 共 12 筆資料, 1 / 1 新增入金 入金紀錄 操作 日期 客戶 實際付款金額 入金金額 設計師 付款方式 入金儲值手續費負擔方 入…" at bounding box center [874, 607] width 1344 height 820
click at [1508, 336] on button "新增入金" at bounding box center [1515, 327] width 67 height 28
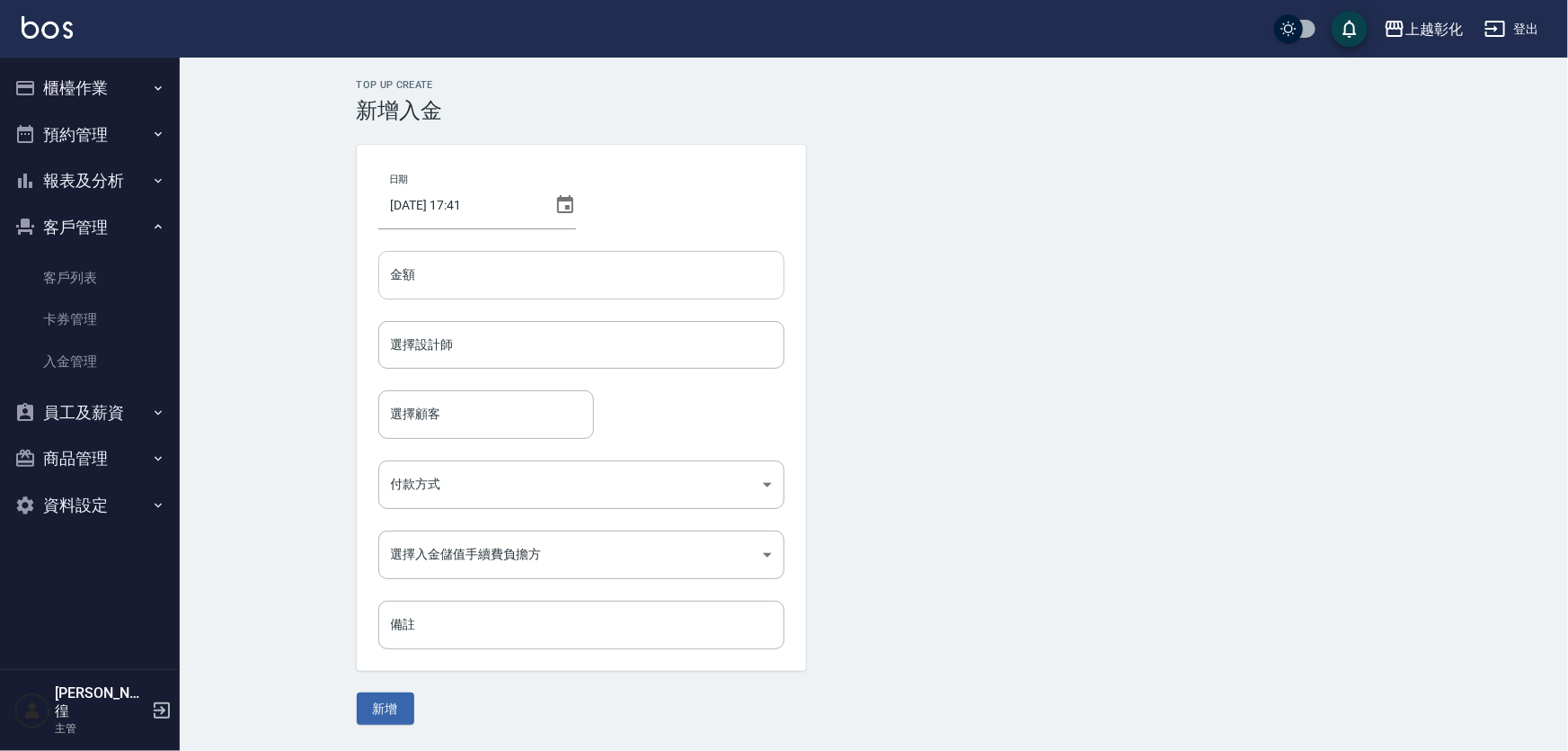
click at [455, 280] on input "金額" at bounding box center [581, 275] width 406 height 48
type input "-350"
click at [457, 321] on div "日期 [DATE] 17:41 金額 -350 金額 選擇設計師 選擇設計師 選擇顧客 選擇顧客 付款方式 ​ 付款方式 選擇入金儲值手續費負擔方 ​ 選擇入…" at bounding box center [581, 408] width 449 height 526
click at [466, 378] on form "選擇設計師 選擇設計師" at bounding box center [581, 355] width 406 height 69
click at [478, 344] on input "選擇設計師" at bounding box center [580, 345] width 390 height 32
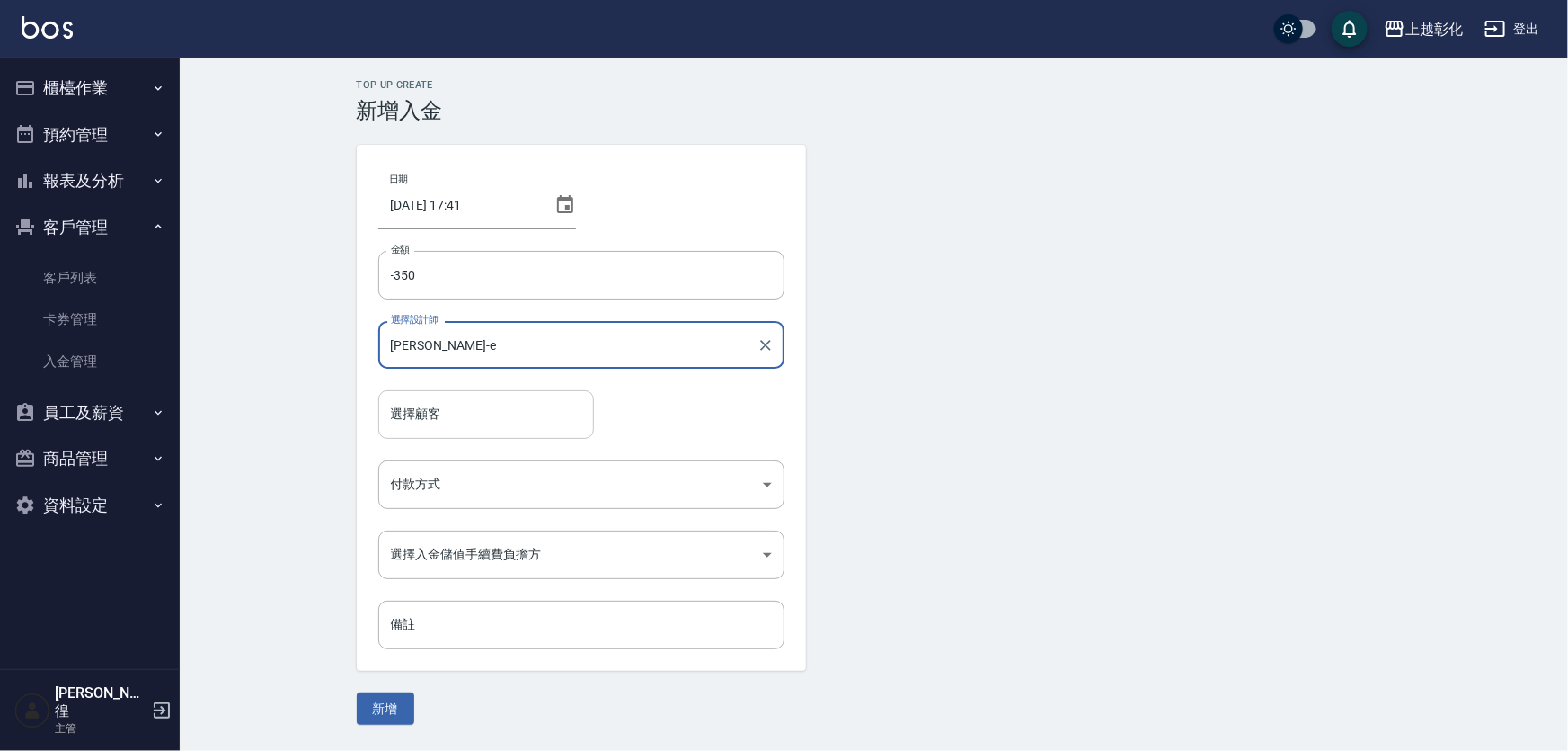
click at [487, 393] on div "選擇顧客" at bounding box center [486, 413] width 216 height 47
type input "[PERSON_NAME]-e"
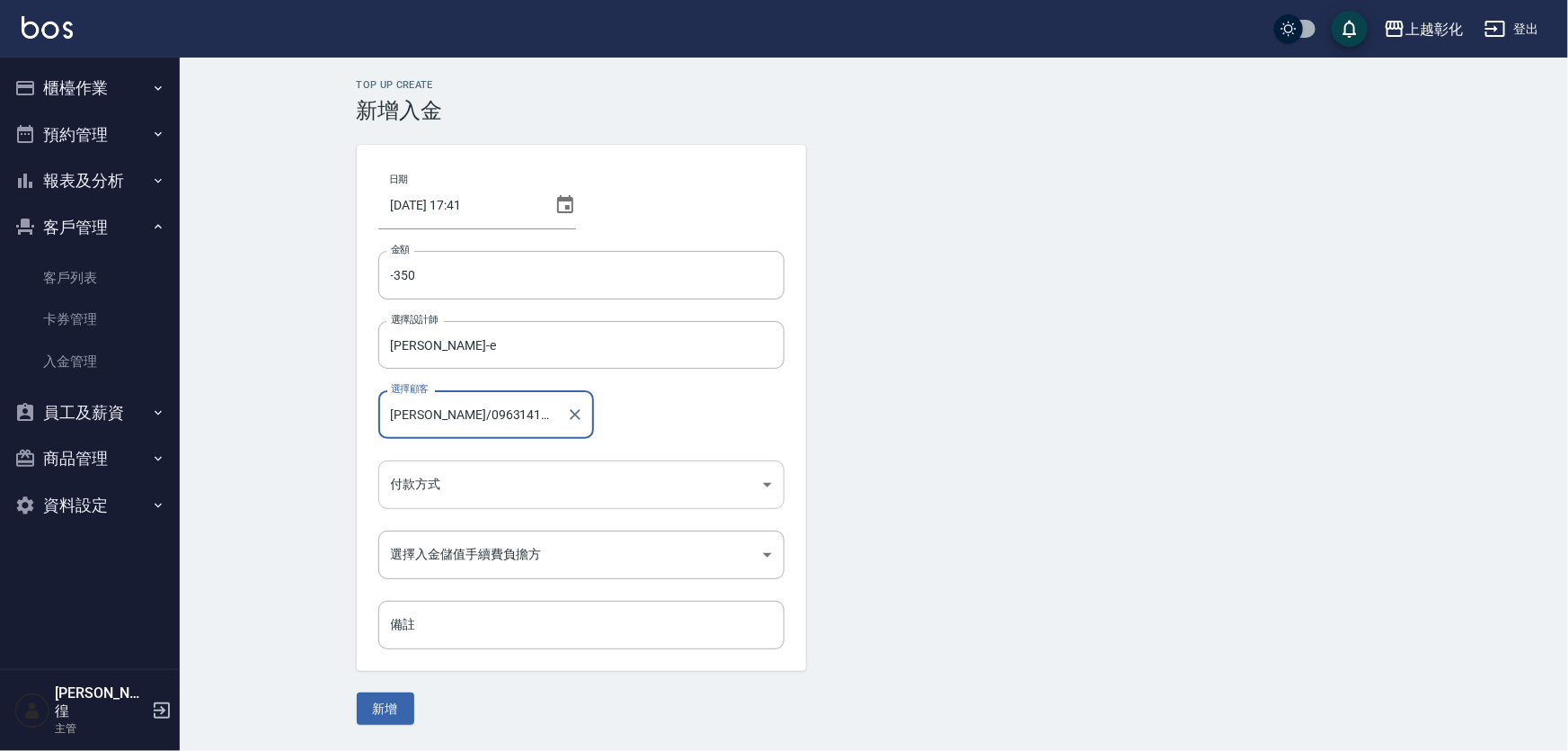
type input "[PERSON_NAME]/0963141108"
click at [473, 465] on body "上越彰化 登出 櫃檯作業 打帳單 帳單列表 現金收支登錄 材料自購登錄 每日結帳 排班表 現場電腦打卡 預約管理 預約管理 單日預約紀錄 單週預約紀錄 報表及…" at bounding box center [784, 375] width 1568 height 751
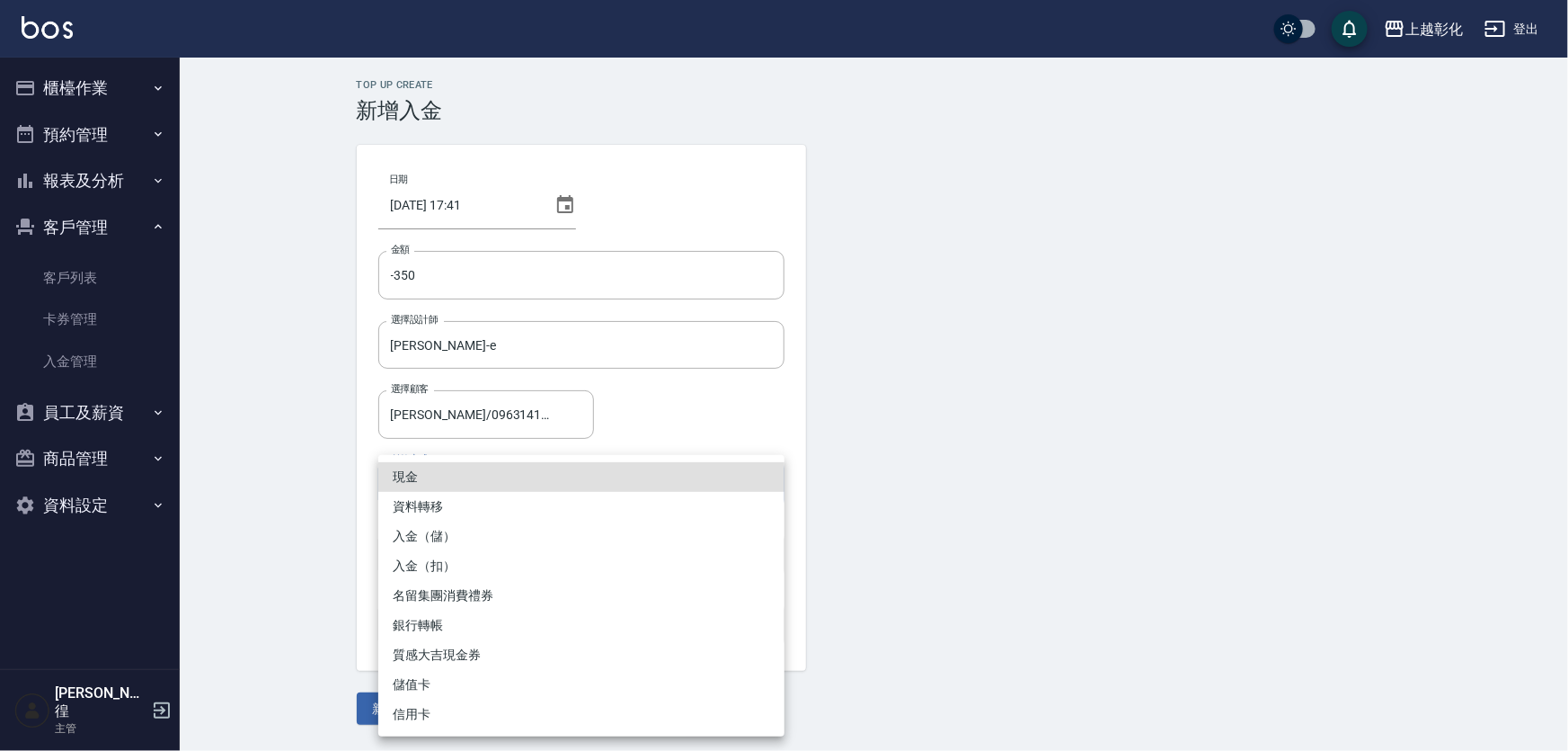
click at [476, 490] on li "現金" at bounding box center [581, 477] width 406 height 30
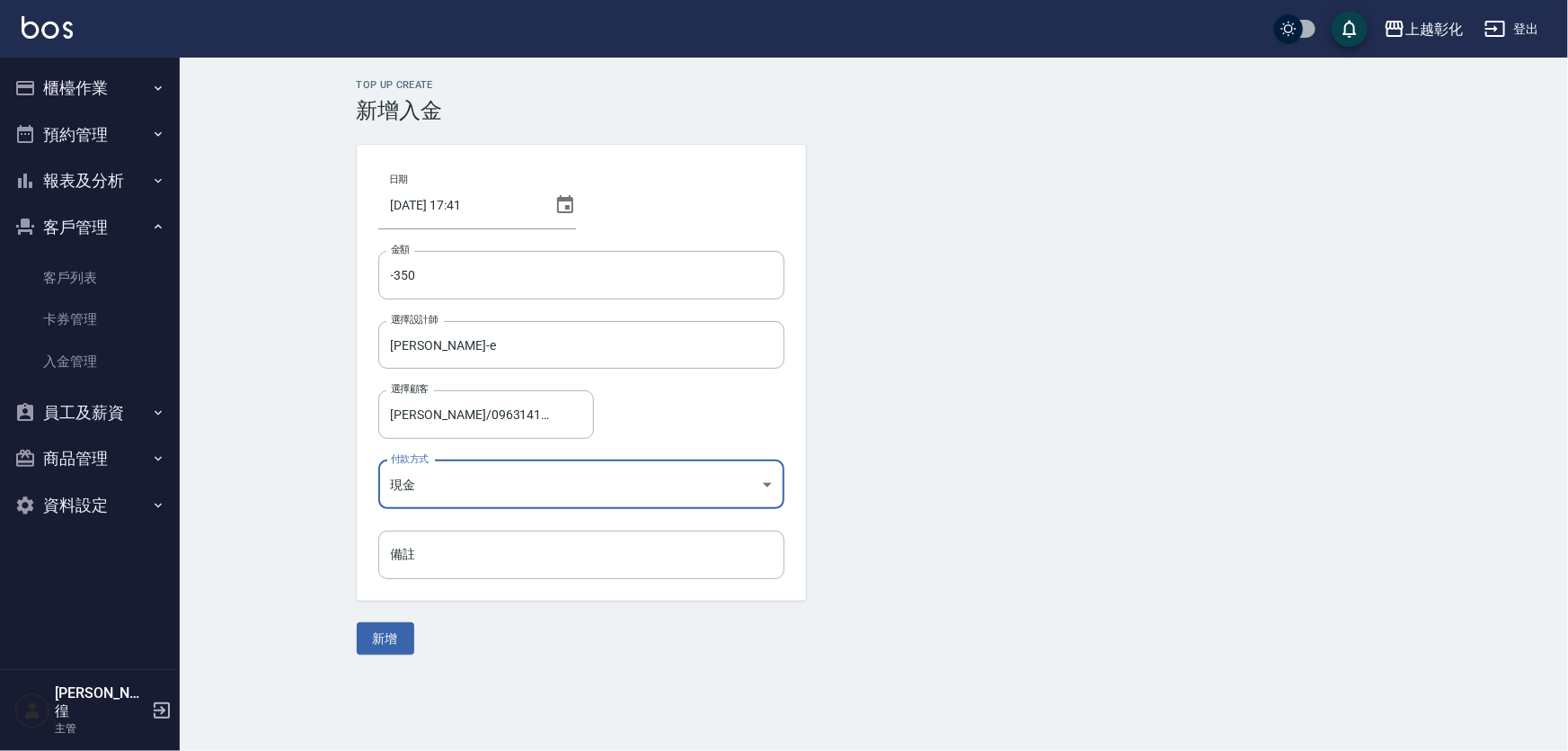
click at [486, 491] on body "上越彰化 登出 櫃檯作業 打帳單 帳單列表 現金收支登錄 材料自購登錄 每日結帳 排班表 現場電腦打卡 預約管理 預約管理 單日預約紀錄 單週預約紀錄 報表及…" at bounding box center [784, 375] width 1568 height 751
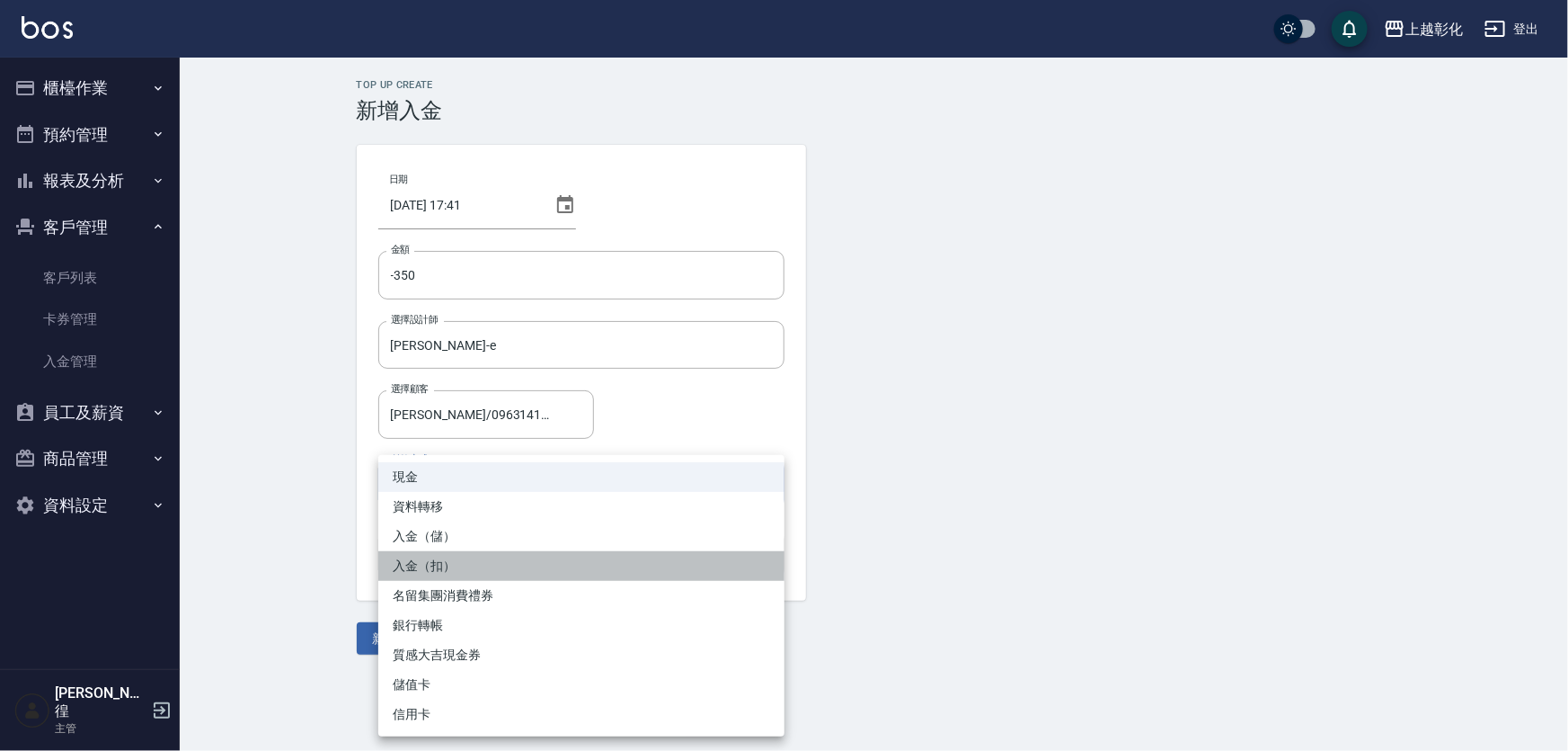
click at [457, 561] on li "入金（扣）" at bounding box center [581, 566] width 406 height 30
type input "入金（扣）"
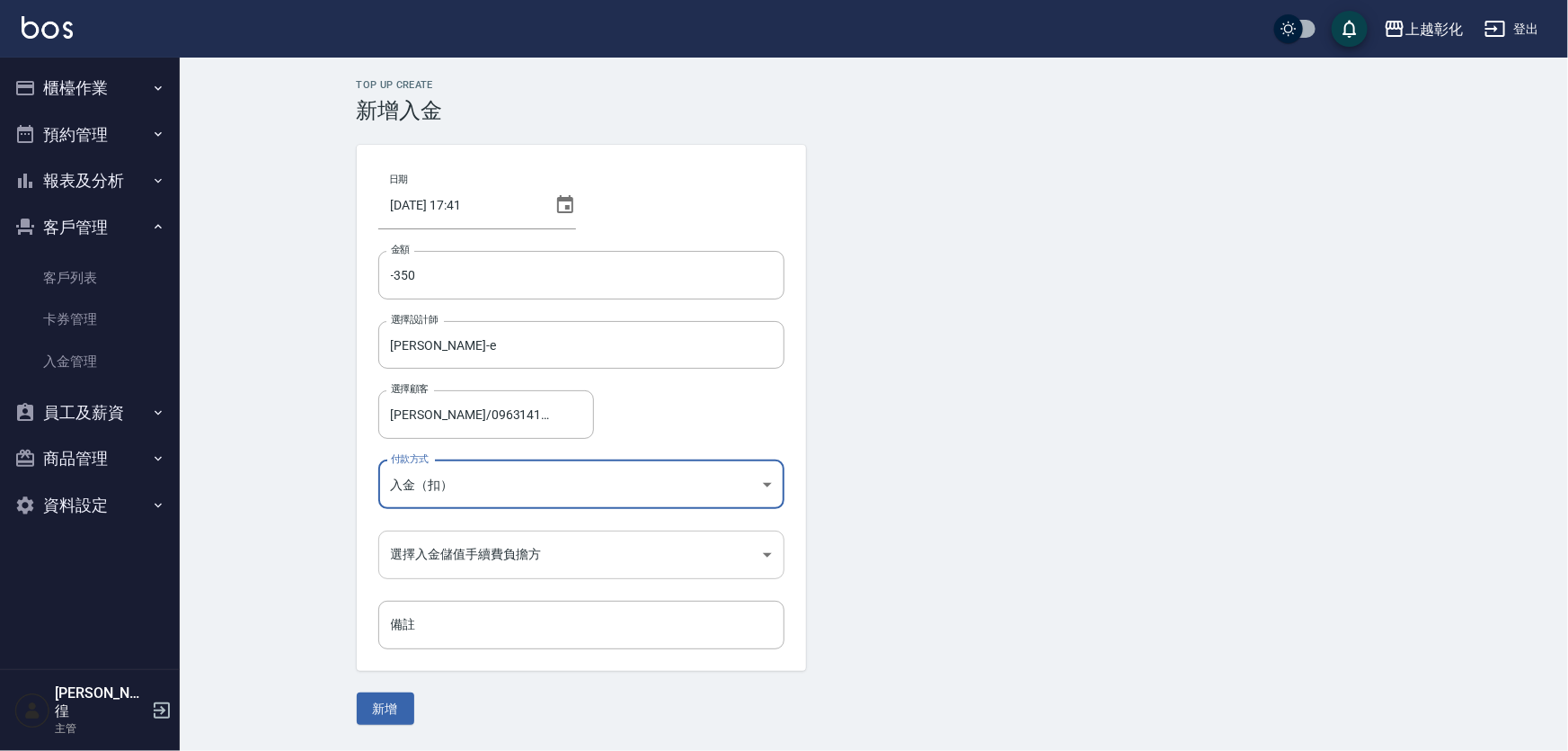
click at [477, 555] on body "上越彰化 登出 櫃檯作業 打帳單 帳單列表 現金收支登錄 材料自購登錄 每日結帳 排班表 現場電腦打卡 預約管理 預約管理 單日預約紀錄 單週預約紀錄 報表及…" at bounding box center [784, 375] width 1568 height 751
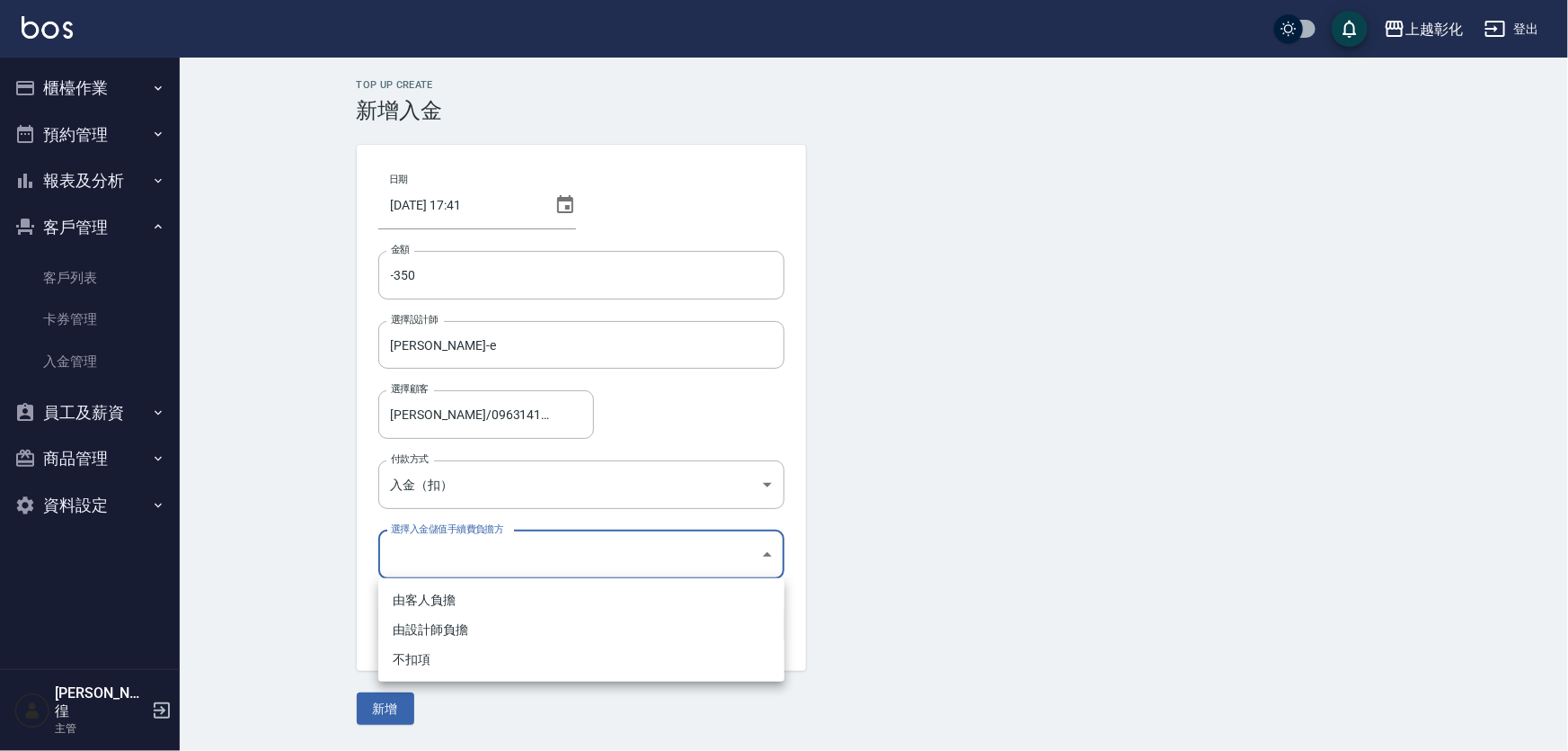
click at [443, 666] on li "不扣項" at bounding box center [581, 660] width 406 height 30
type input "WITHOUTHANDLINGFEE"
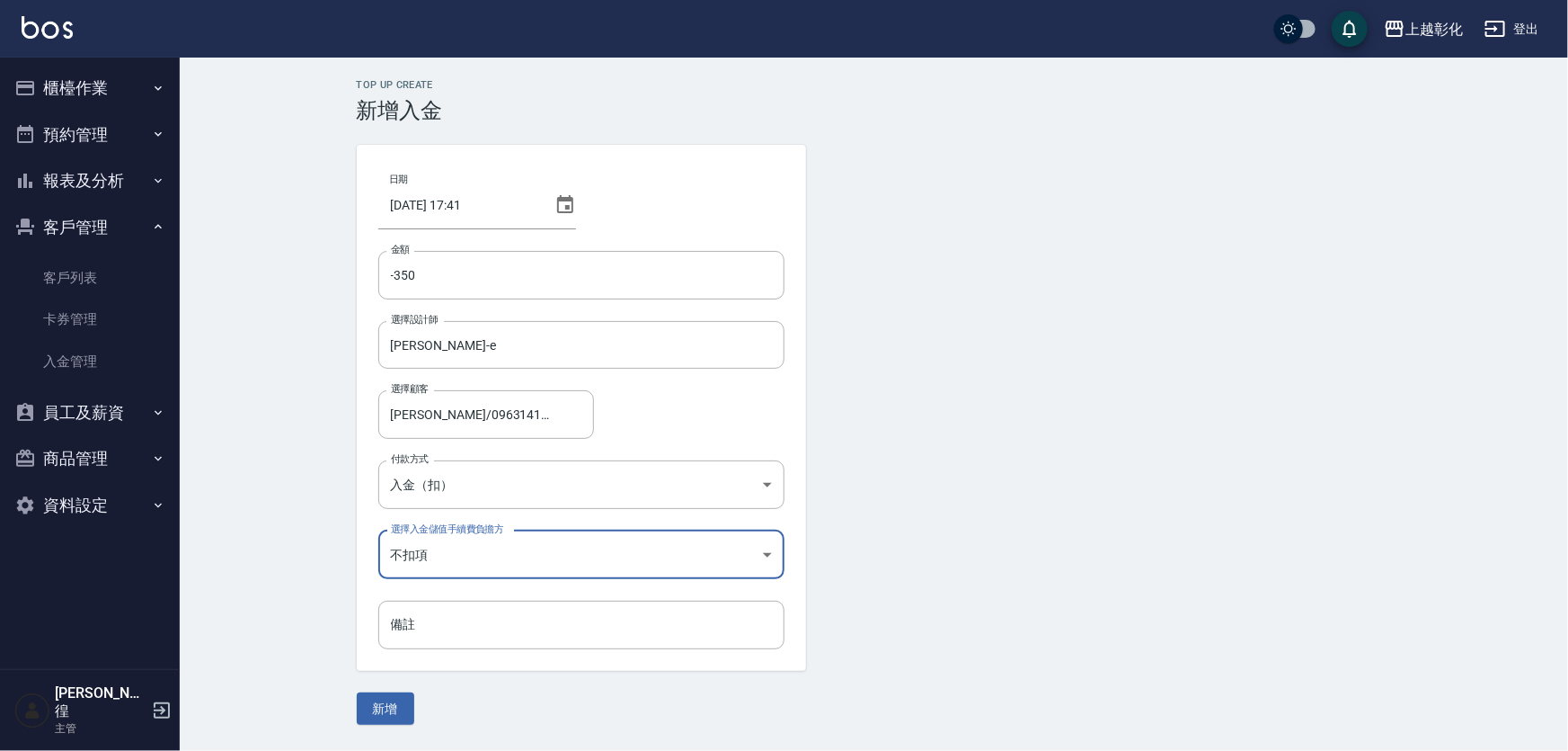
click at [440, 596] on div "日期 [DATE] 17:41 金額 -350 金額 選擇設計師 [PERSON_NAME]-e 選擇設計師 選擇顧客 [PERSON_NAME]/09631…" at bounding box center [581, 408] width 449 height 526
click at [441, 607] on input "備註" at bounding box center [581, 624] width 406 height 48
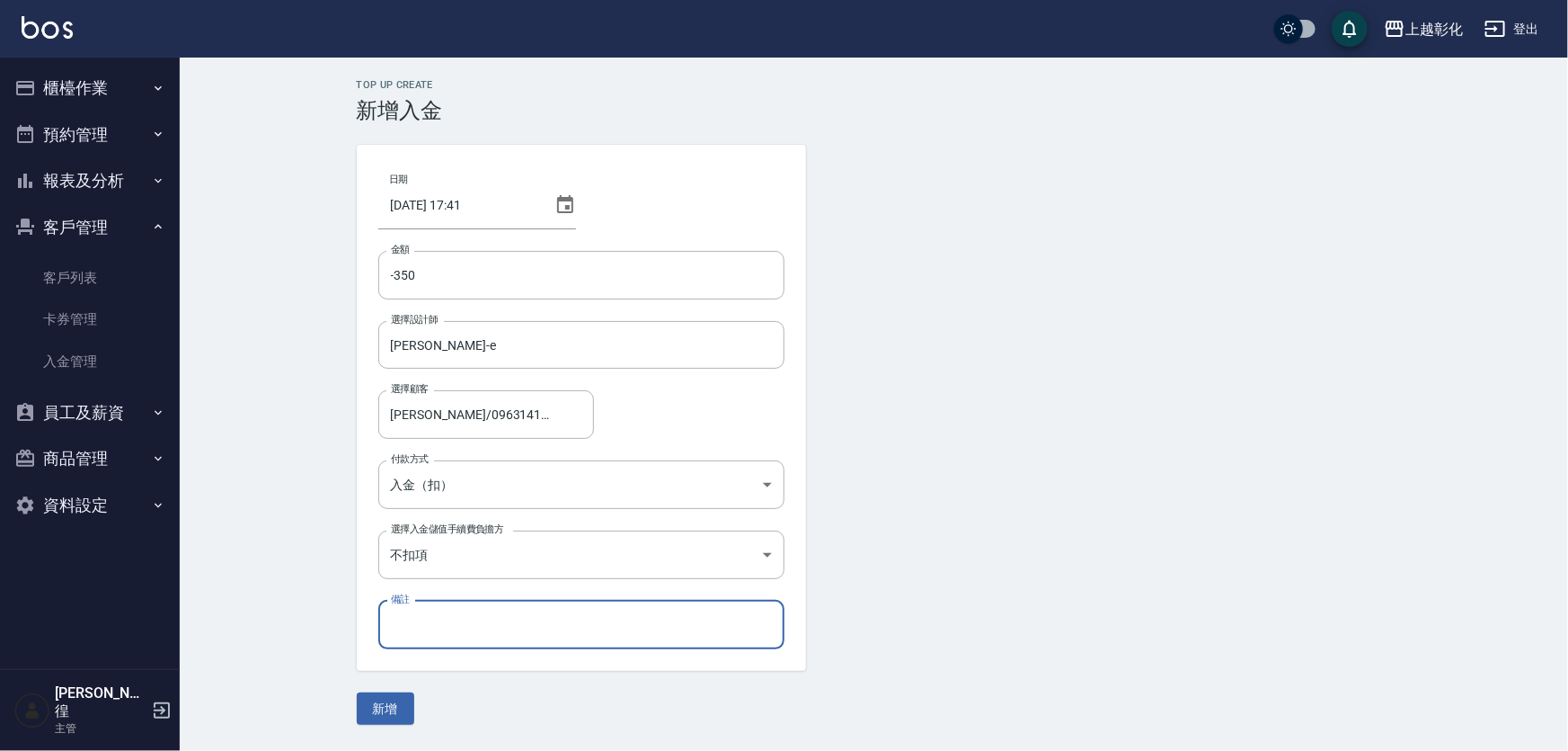
type input "E"
type input "爸爸"
click at [385, 714] on button "新增" at bounding box center [386, 709] width 58 height 34
